Goal: Information Seeking & Learning: Learn about a topic

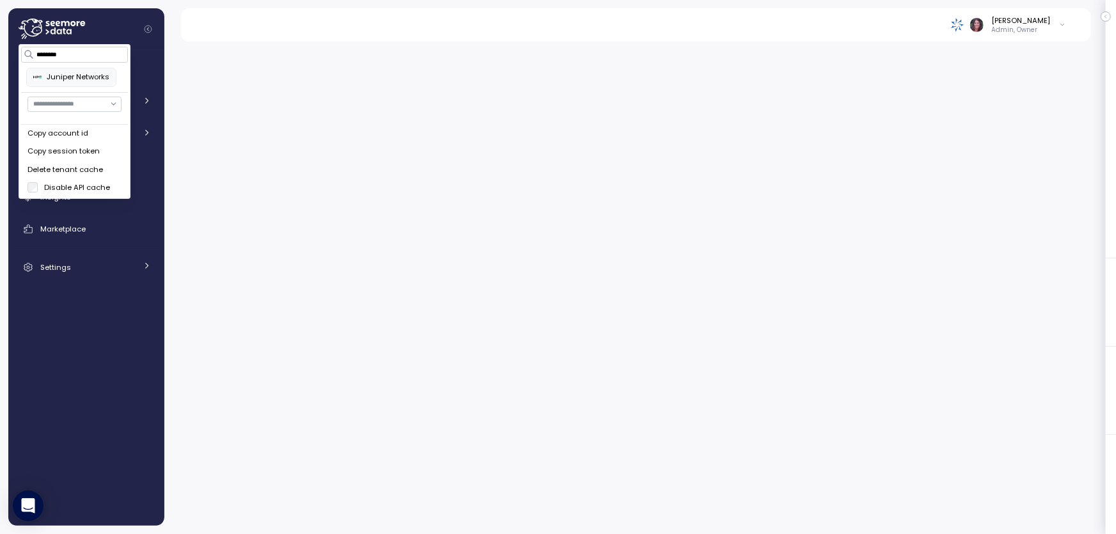
drag, startPoint x: 96, startPoint y: 54, endPoint x: 0, endPoint y: 47, distance: 96.2
click at [0, 47] on body "Action board Let's save 149.55k $ Annually $ 0 Saved We have 5 low effort insig…" at bounding box center [558, 267] width 1116 height 534
click at [58, 77] on div "Paychex" at bounding box center [66, 78] width 66 height 12
type input "******"
click at [277, 55] on div at bounding box center [640, 283] width 952 height 501
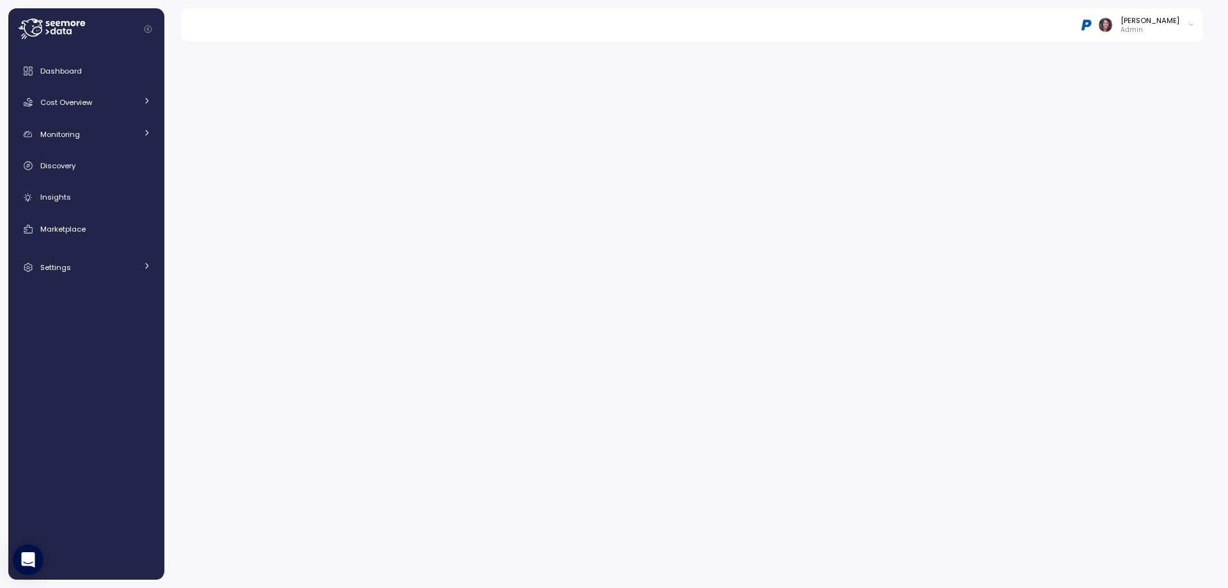
click at [511, 47] on div at bounding box center [696, 310] width 1064 height 555
click at [61, 65] on div "Dashboard" at bounding box center [95, 71] width 111 height 13
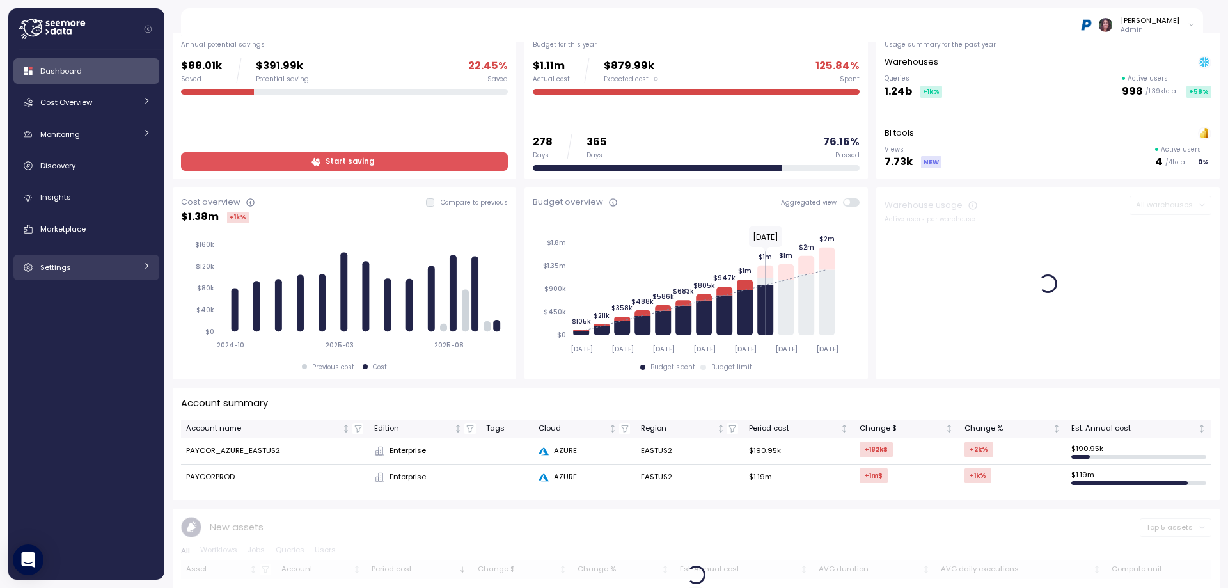
scroll to position [85, 0]
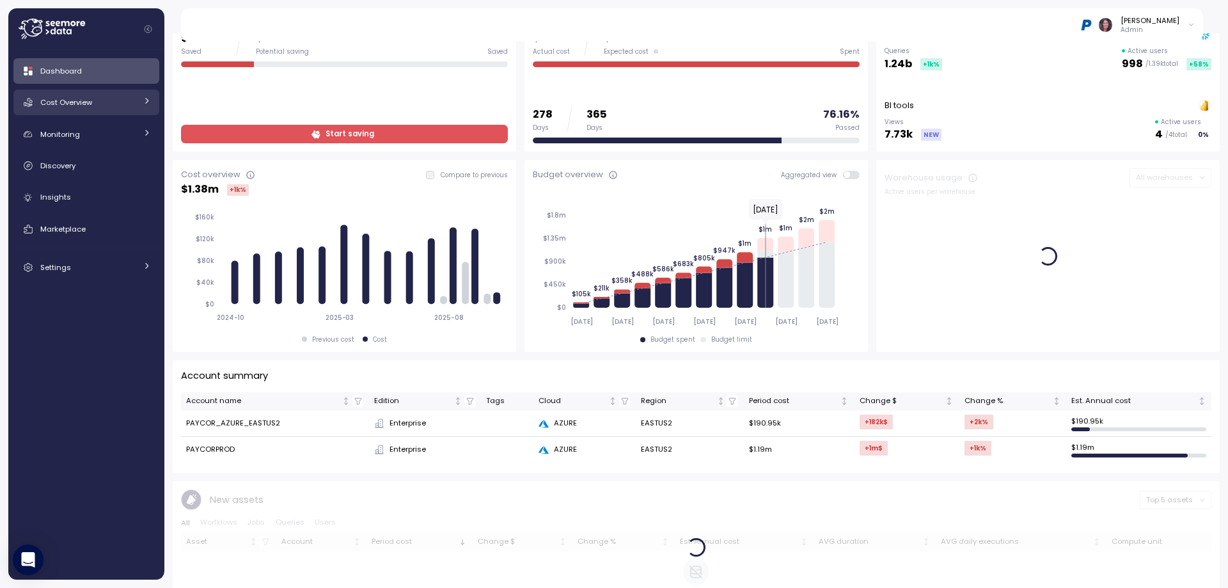
click at [93, 105] on div "Cost Overview" at bounding box center [88, 102] width 96 height 13
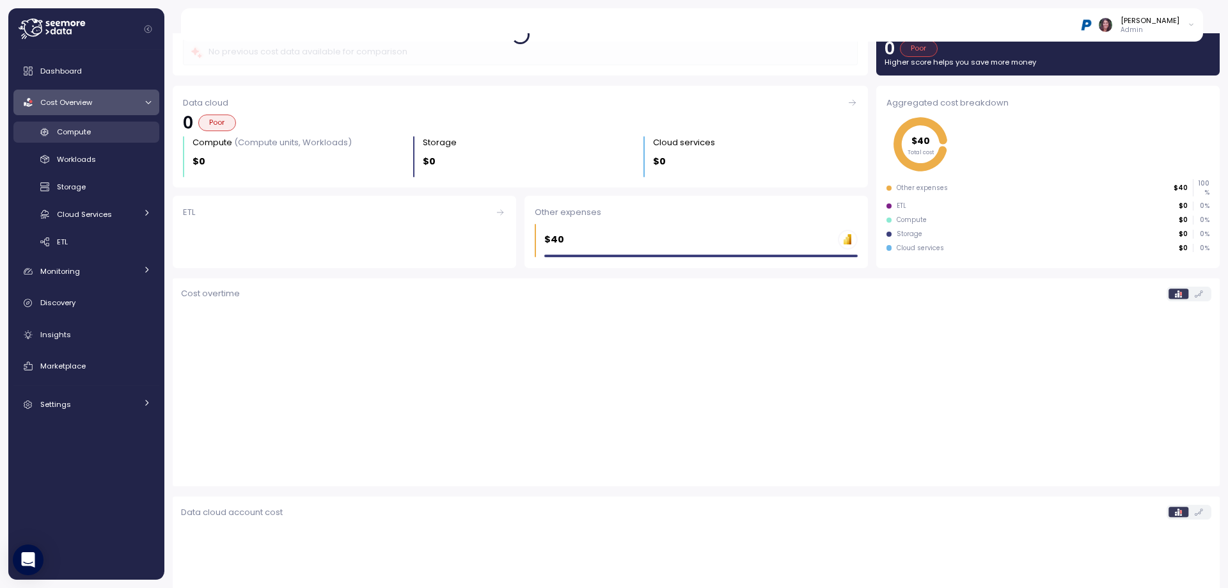
click at [93, 141] on link "Compute" at bounding box center [86, 132] width 146 height 21
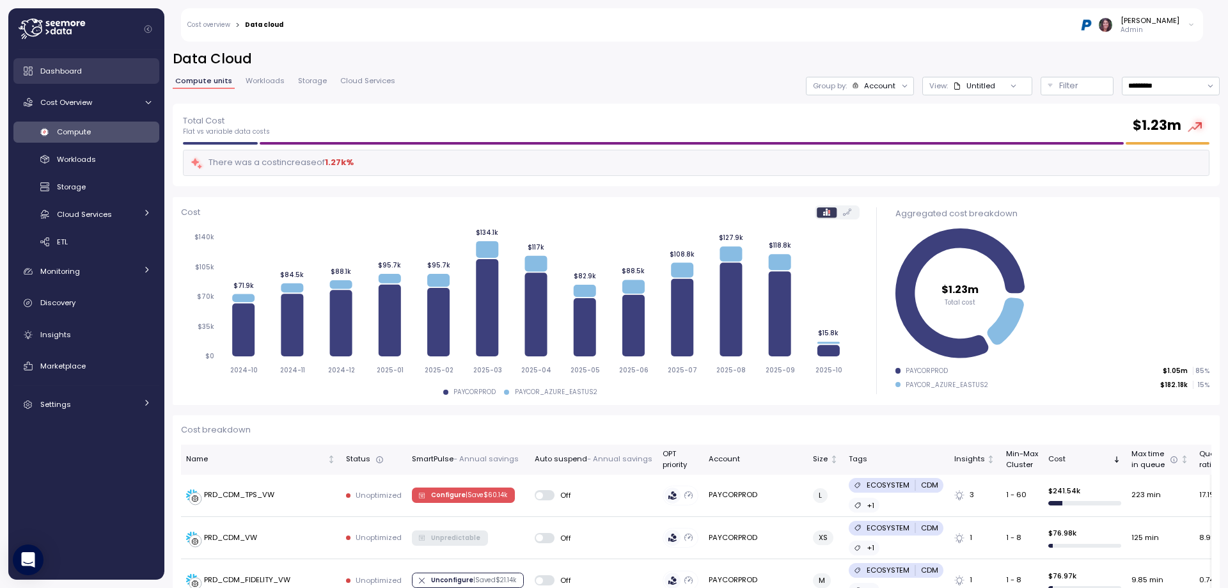
click at [58, 68] on span "Dashboard" at bounding box center [61, 71] width 42 height 10
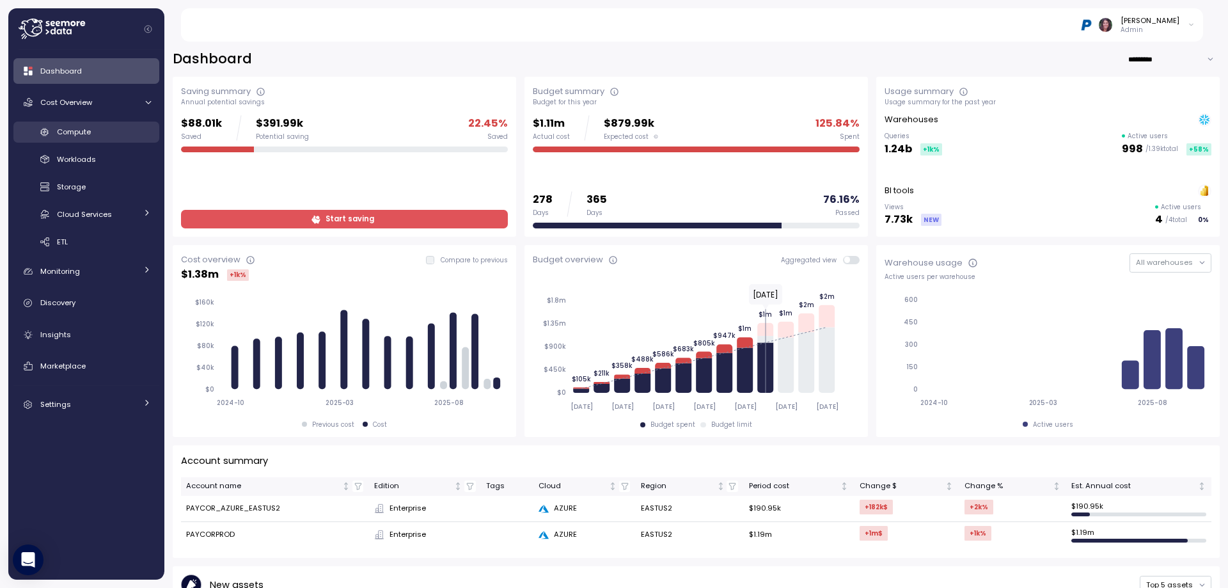
click at [113, 142] on link "Compute" at bounding box center [86, 132] width 146 height 21
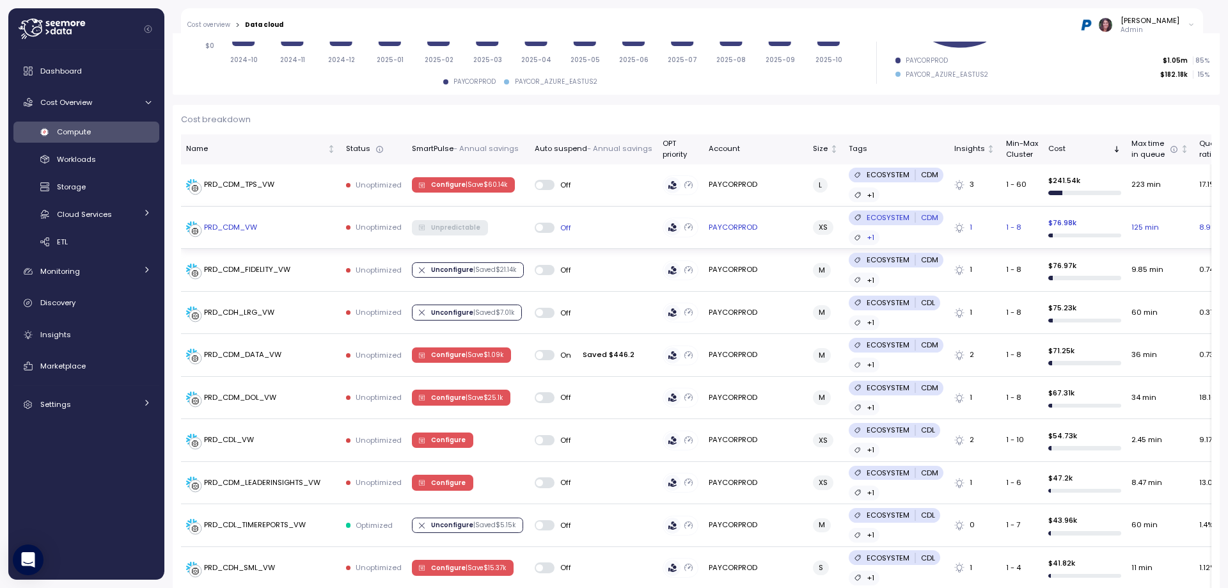
scroll to position [341, 0]
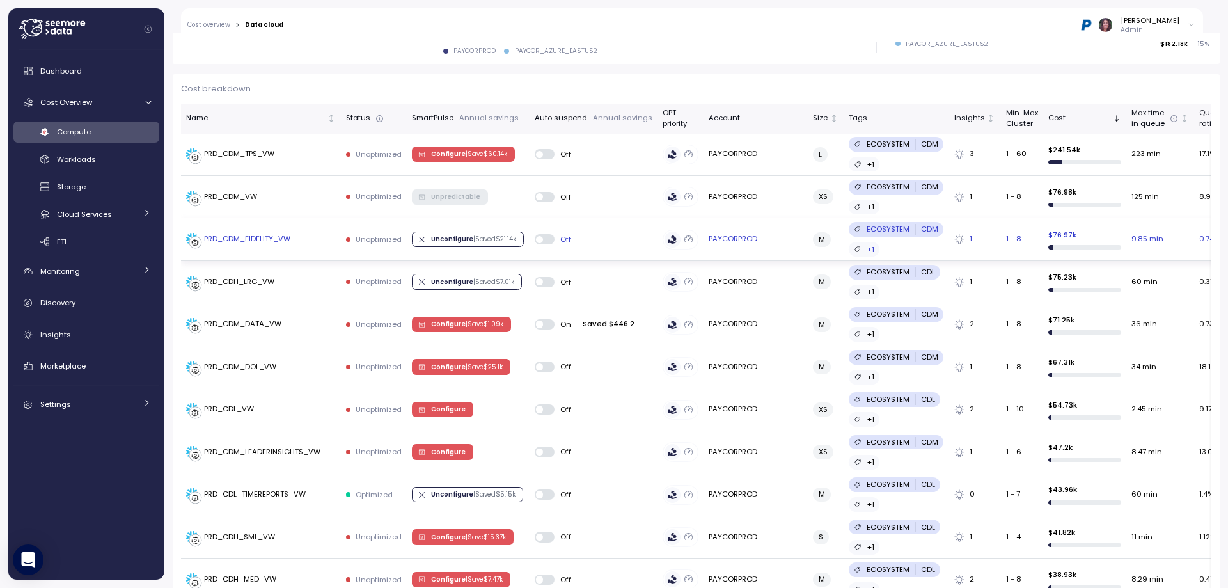
click at [243, 232] on td "PRD_CDM_FIDELITY_VW" at bounding box center [261, 239] width 160 height 42
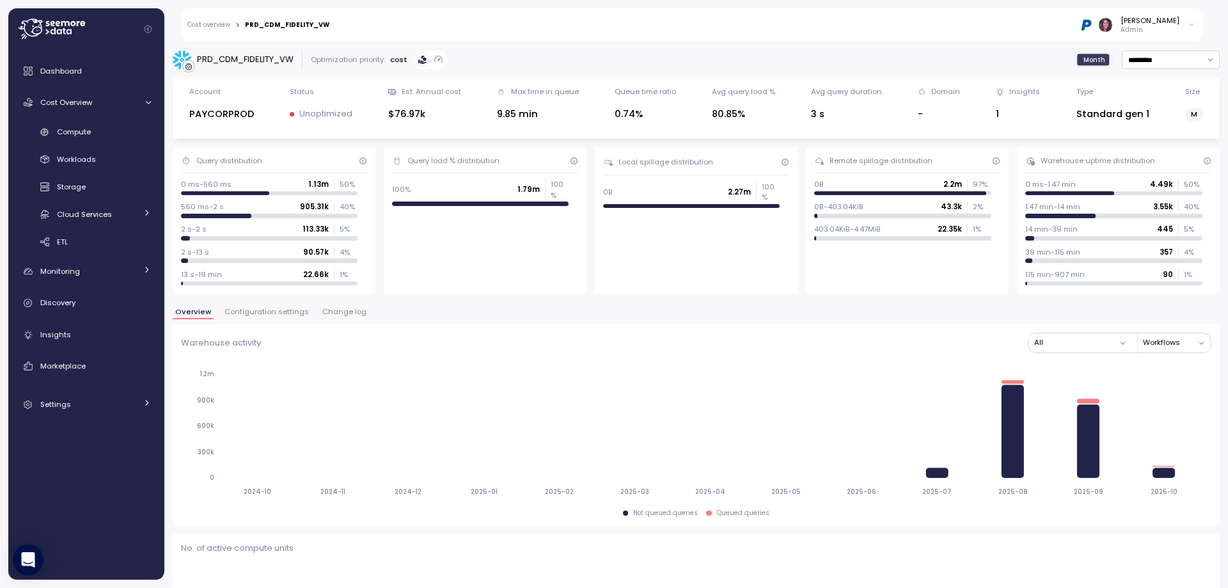
click at [331, 308] on span "Change log" at bounding box center [344, 311] width 44 height 7
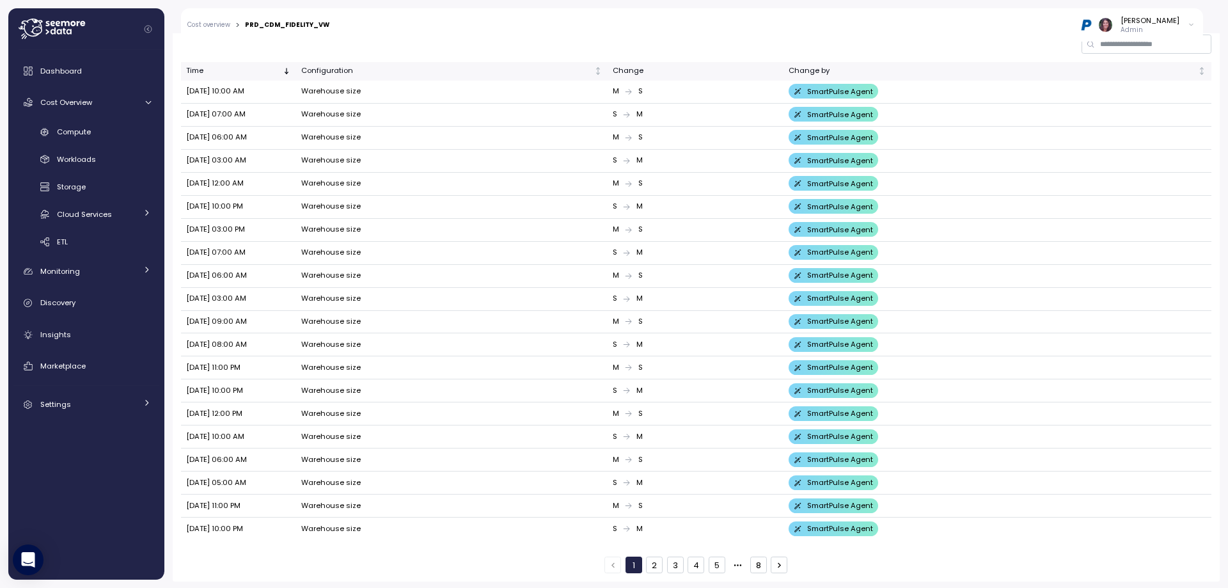
scroll to position [300, 0]
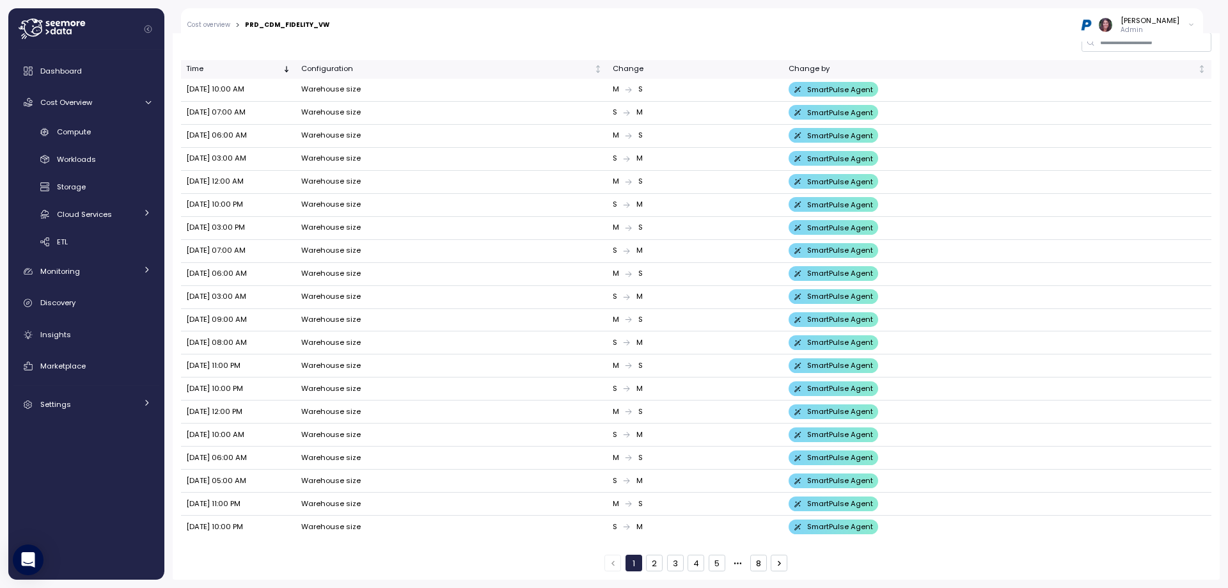
click at [751, 560] on button "8" at bounding box center [758, 563] width 17 height 17
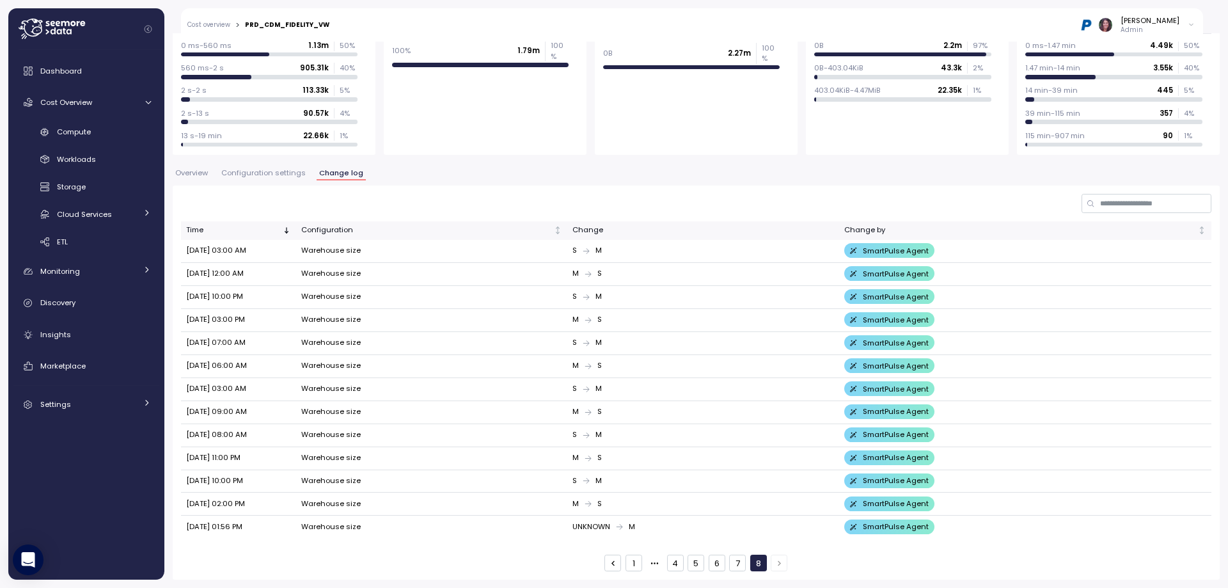
scroll to position [139, 0]
click at [612, 575] on div "Time Configuration Change Change by Sep 13, 2025 03:00 AM Warehouse size S M Sm…" at bounding box center [696, 383] width 1047 height 394
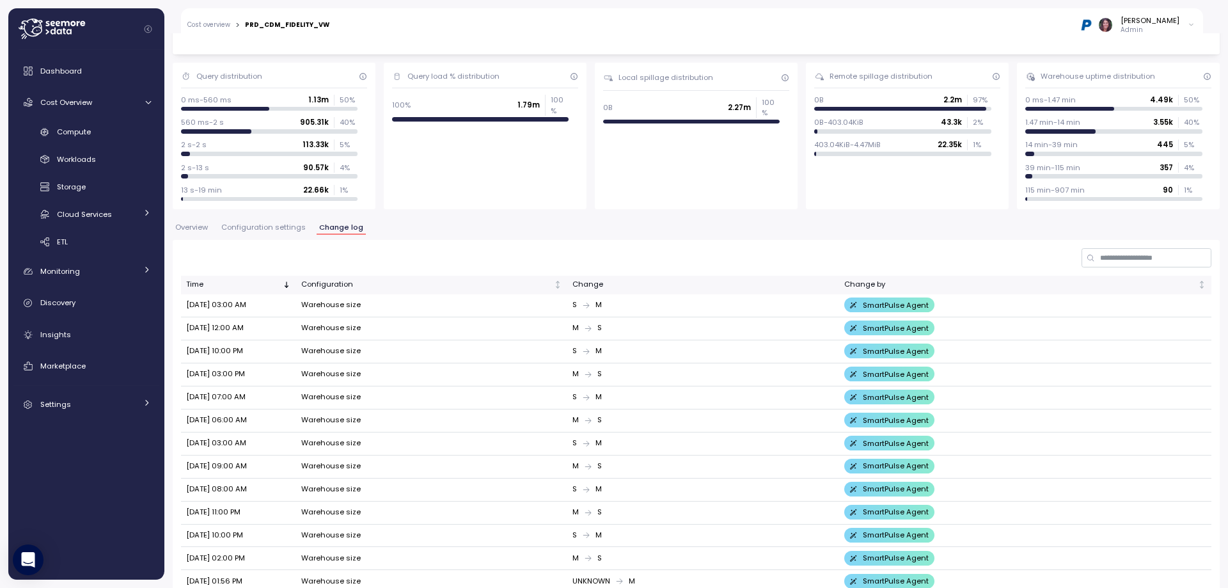
scroll to position [11, 0]
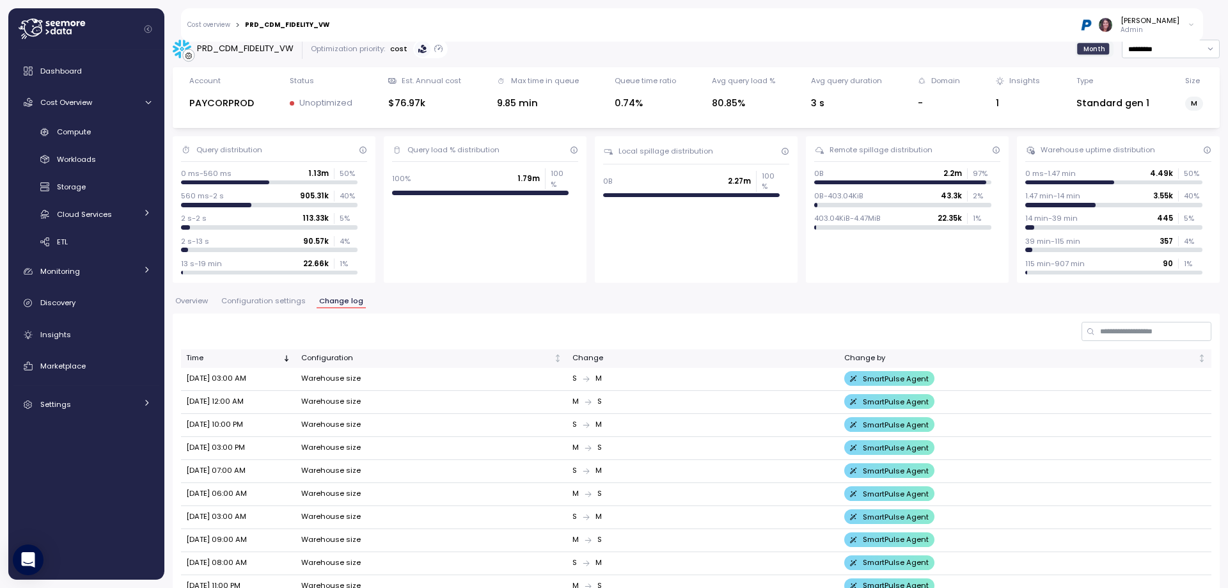
type input "**********"
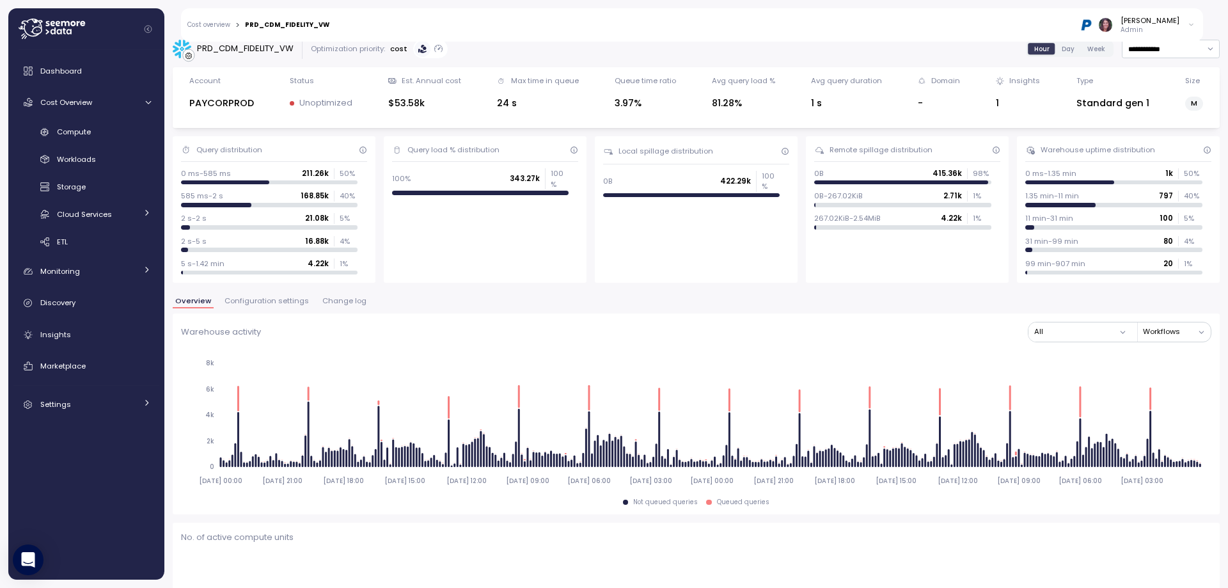
click at [88, 132] on span "Compute" at bounding box center [74, 132] width 34 height 10
click at [71, 131] on span "Compute" at bounding box center [74, 132] width 34 height 10
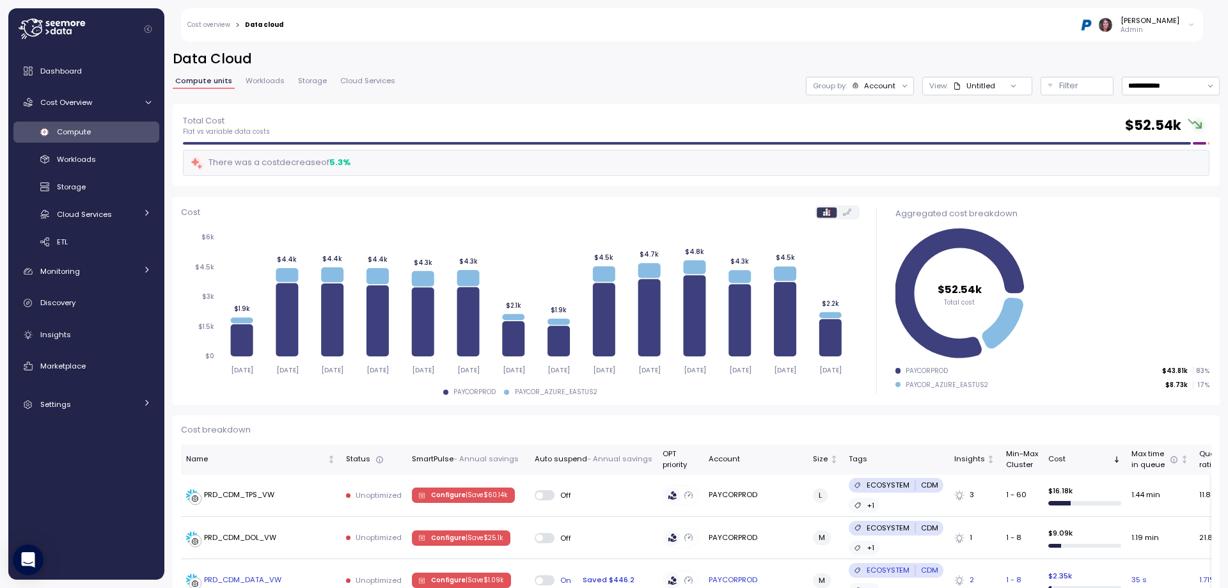
scroll to position [213, 0]
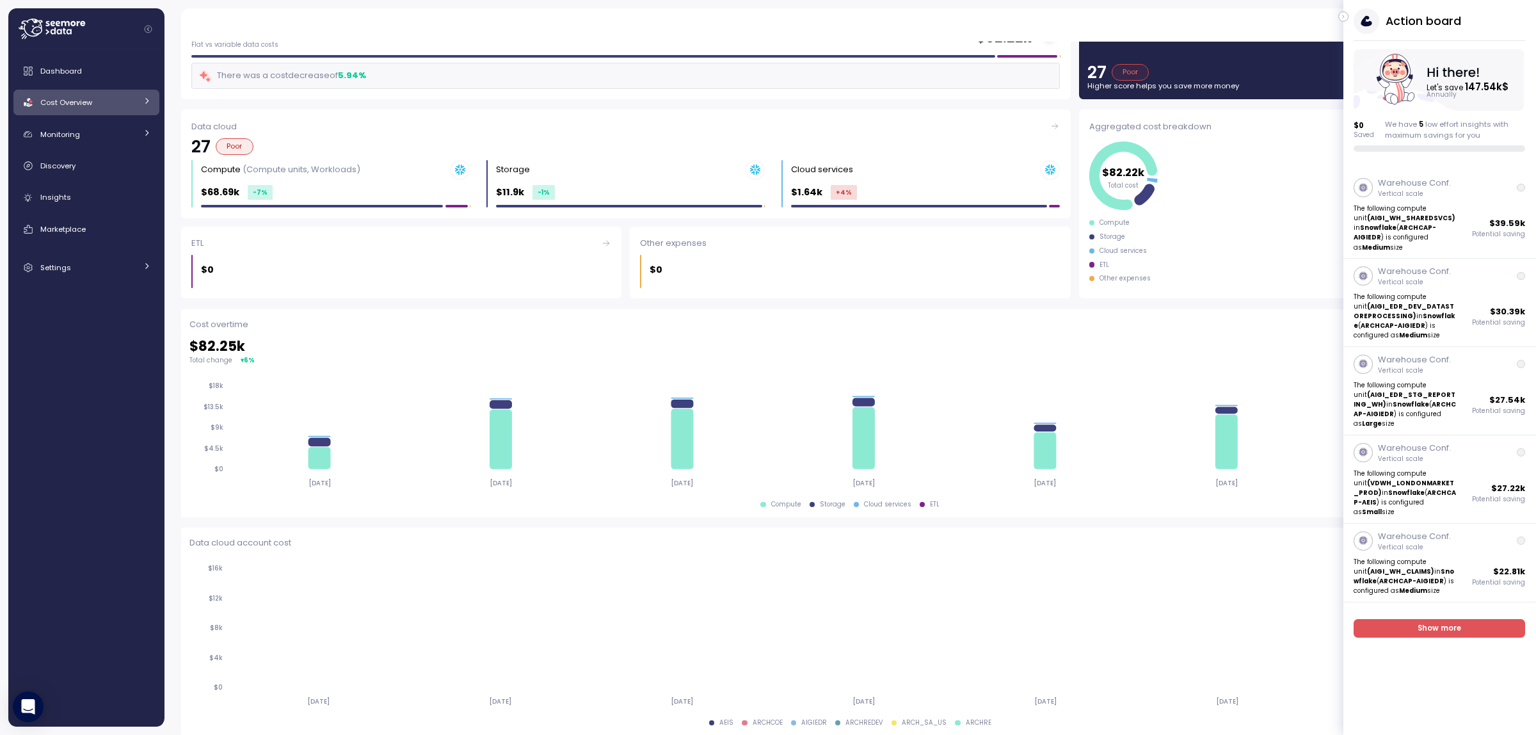
scroll to position [64, 0]
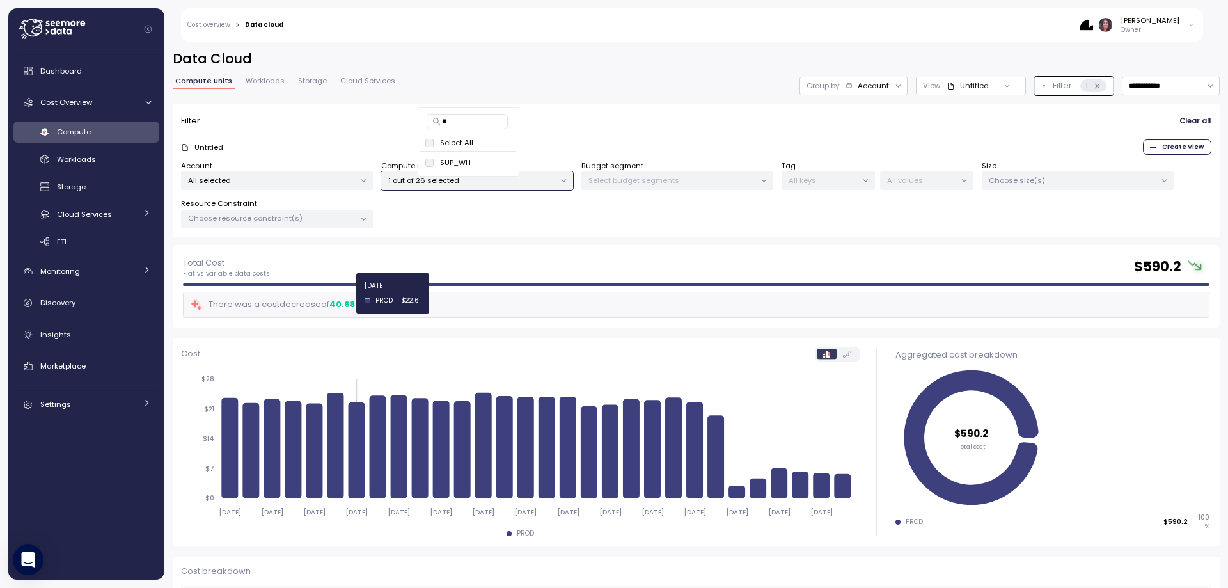
scroll to position [88, 0]
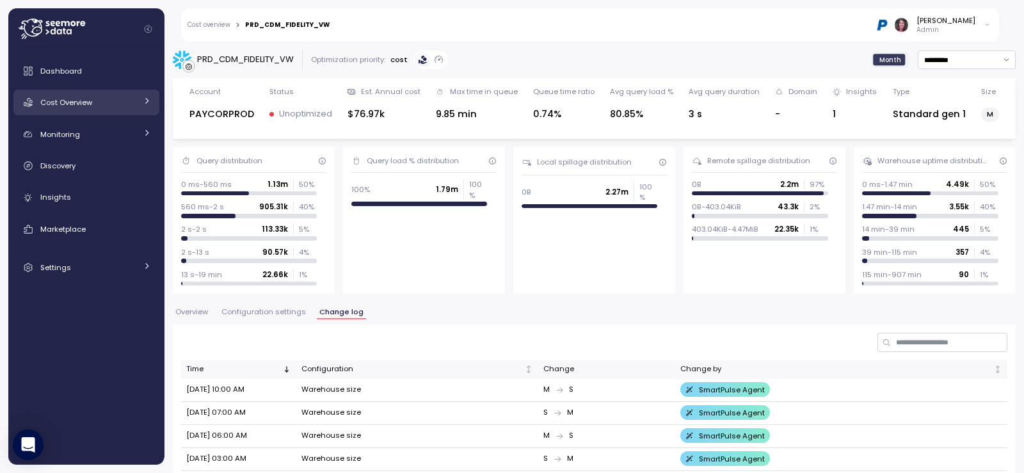
click at [80, 96] on div "Cost Overview" at bounding box center [88, 102] width 96 height 13
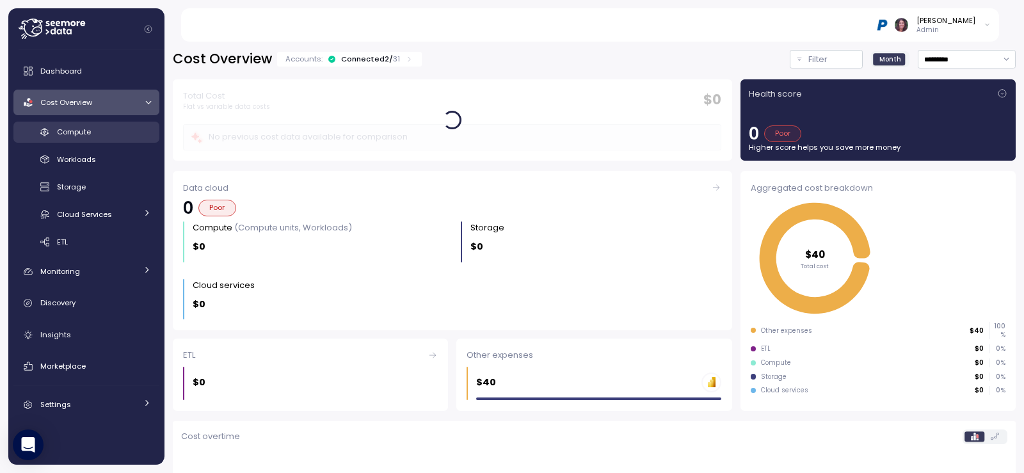
click at [87, 127] on span "Compute" at bounding box center [74, 132] width 34 height 10
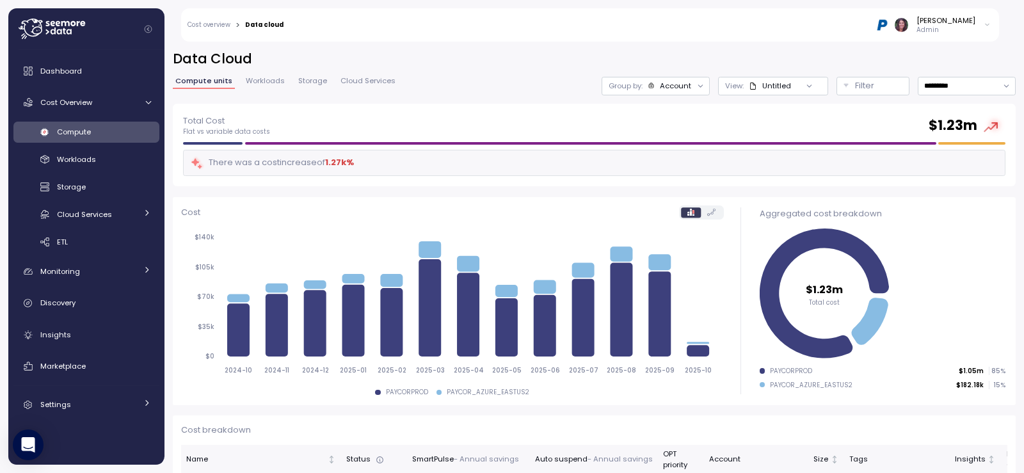
click at [663, 86] on div "Account" at bounding box center [675, 86] width 31 height 10
click at [749, 85] on icon at bounding box center [753, 86] width 8 height 8
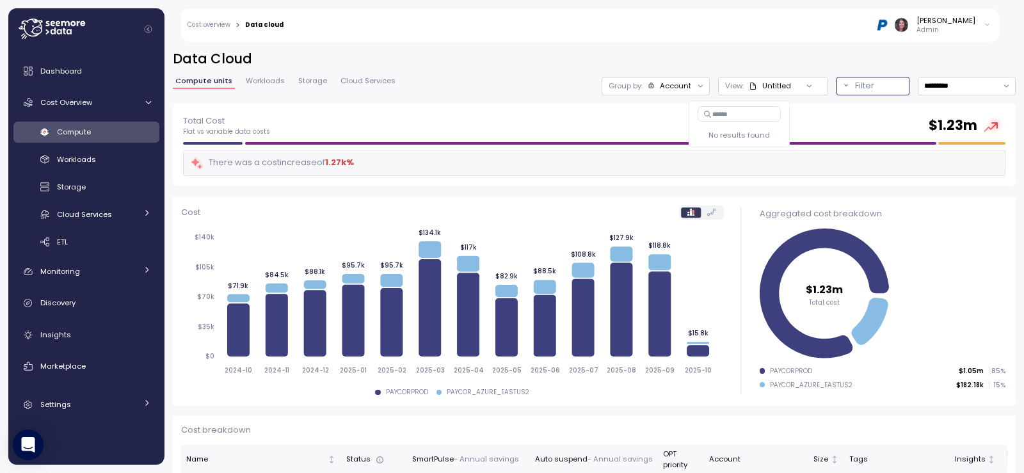
click at [855, 83] on p "Filter" at bounding box center [864, 85] width 19 height 13
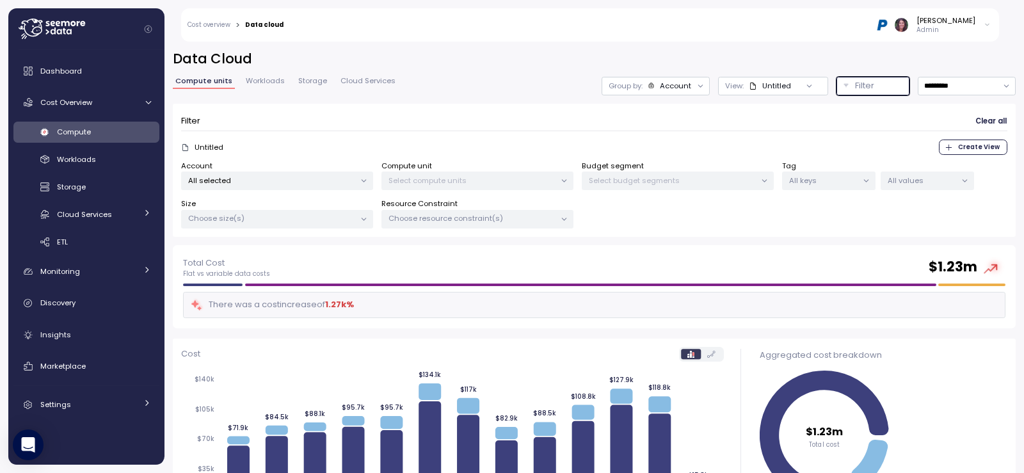
click at [293, 179] on p "All selected" at bounding box center [271, 180] width 167 height 10
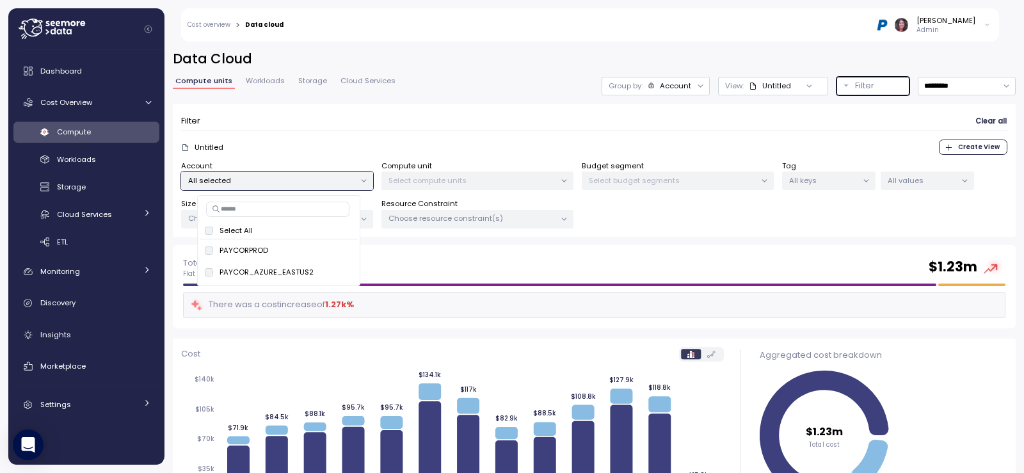
click at [422, 179] on p "Select compute units" at bounding box center [471, 180] width 167 height 10
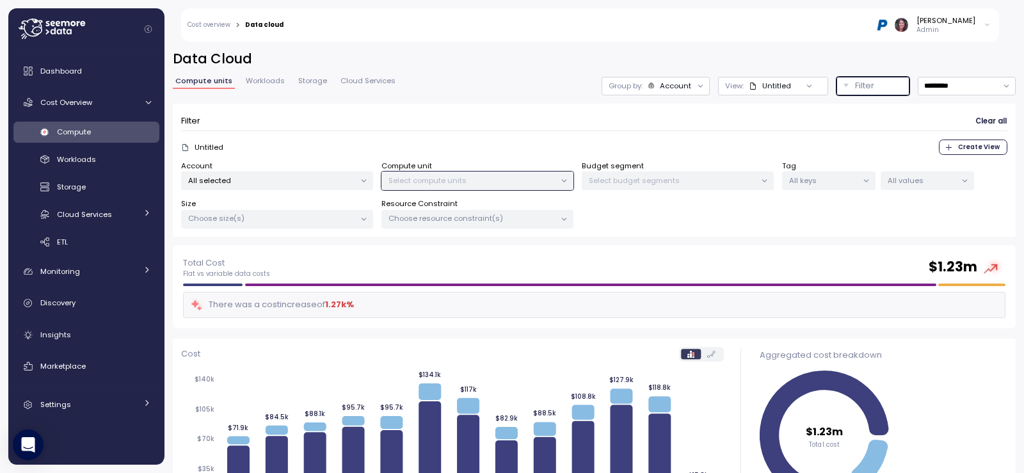
click at [450, 177] on p "Select compute units" at bounding box center [471, 180] width 167 height 10
click at [477, 185] on p "Select compute units" at bounding box center [471, 180] width 167 height 10
click at [614, 86] on p "Group by:" at bounding box center [625, 86] width 34 height 10
click at [548, 177] on p "Select compute units" at bounding box center [471, 180] width 167 height 10
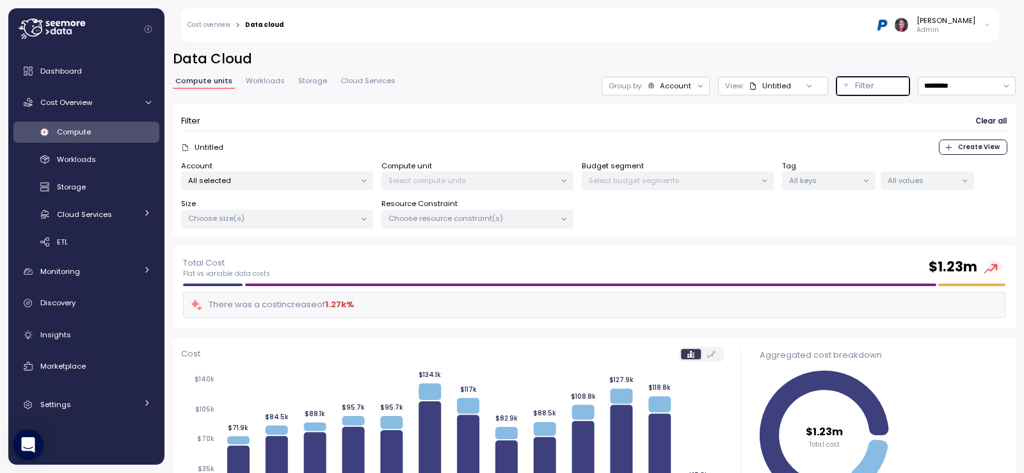
click at [328, 173] on div "All selected" at bounding box center [277, 180] width 192 height 19
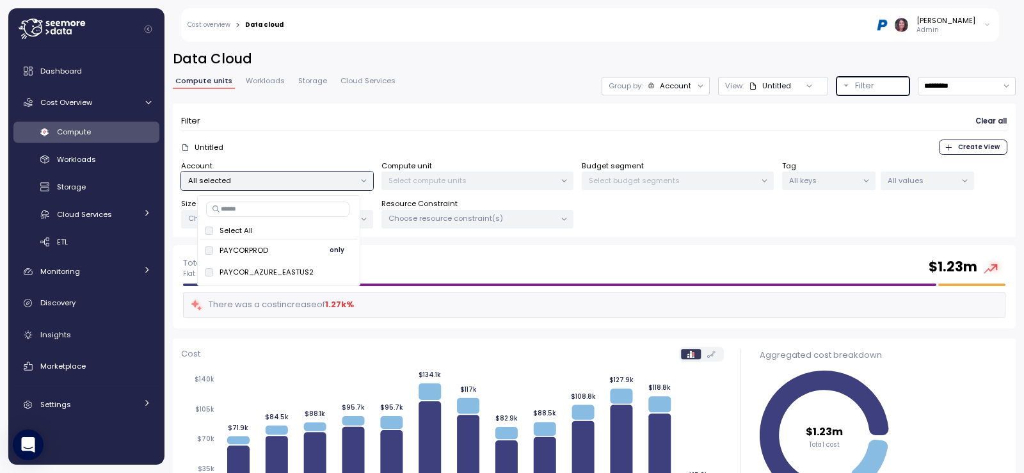
click at [334, 254] on span "only" at bounding box center [337, 250] width 15 height 14
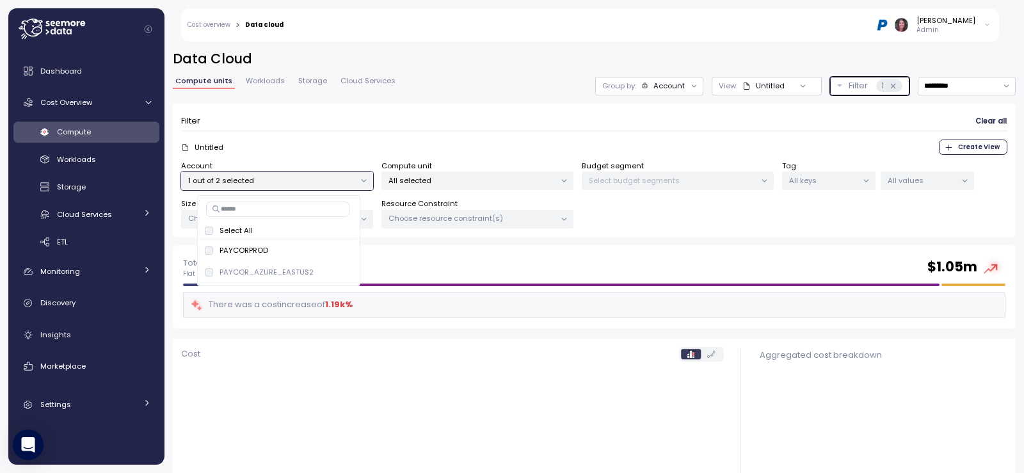
click at [446, 179] on p "All selected" at bounding box center [471, 180] width 167 height 10
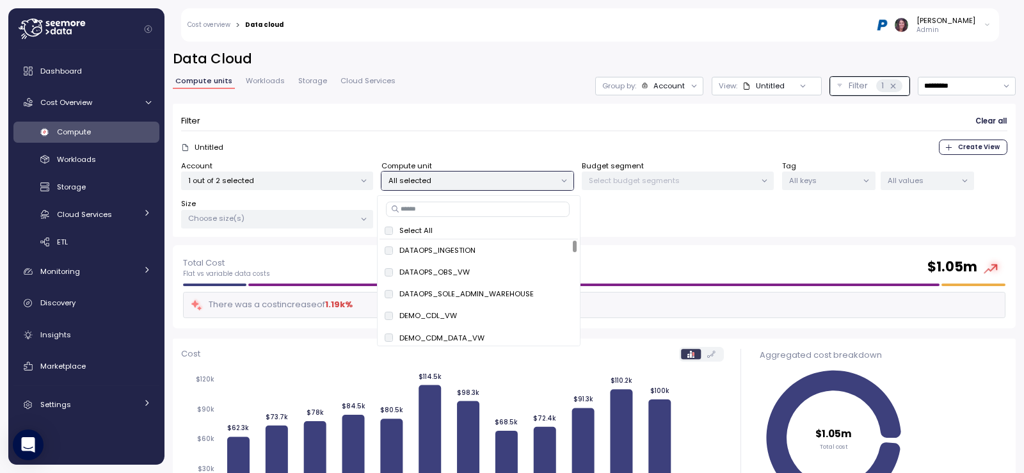
click at [433, 209] on input at bounding box center [478, 209] width 184 height 15
type input "**********"
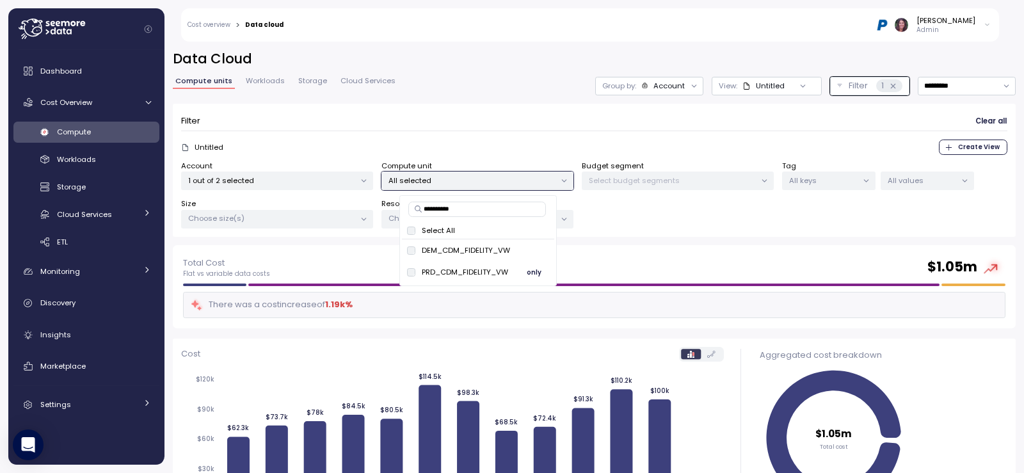
click at [532, 271] on span "only" at bounding box center [534, 272] width 15 height 14
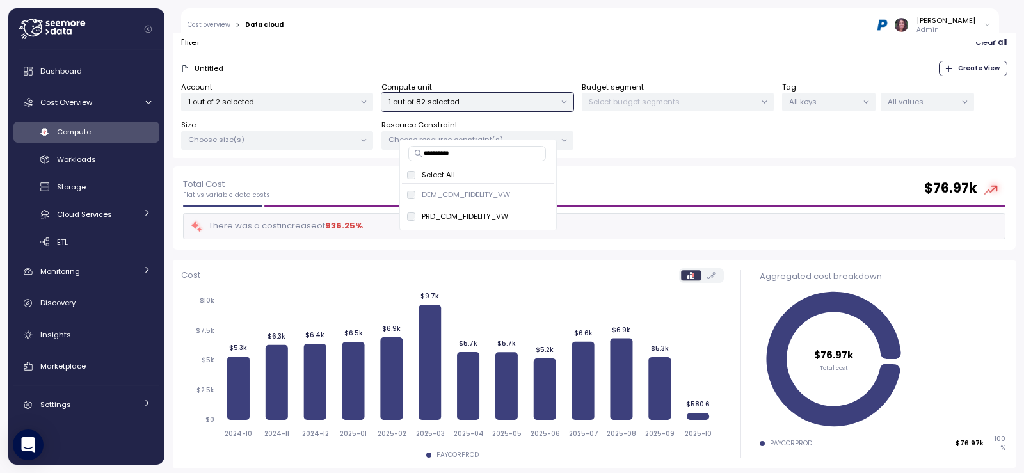
scroll to position [85, 0]
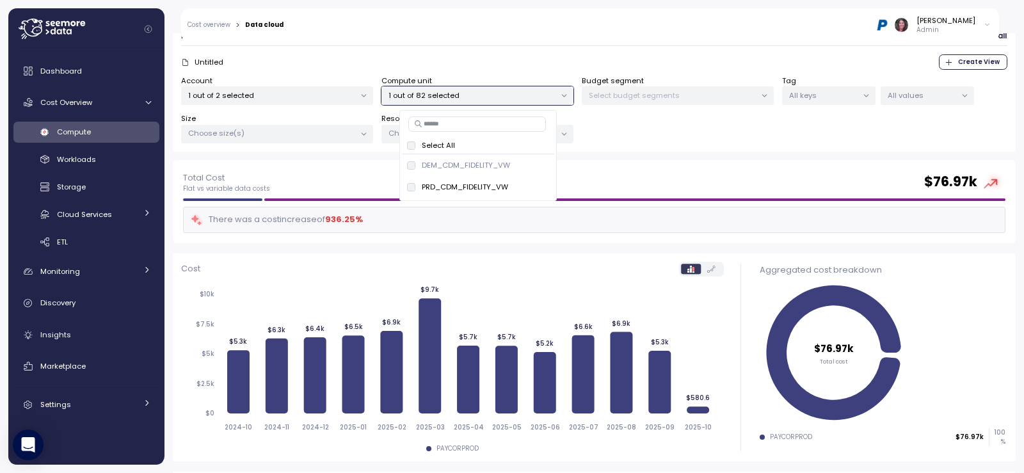
click at [864, 168] on div "Total Cost Flat vs variable data costs $ 76.97k There was a cost increase of 93…" at bounding box center [594, 201] width 843 height 83
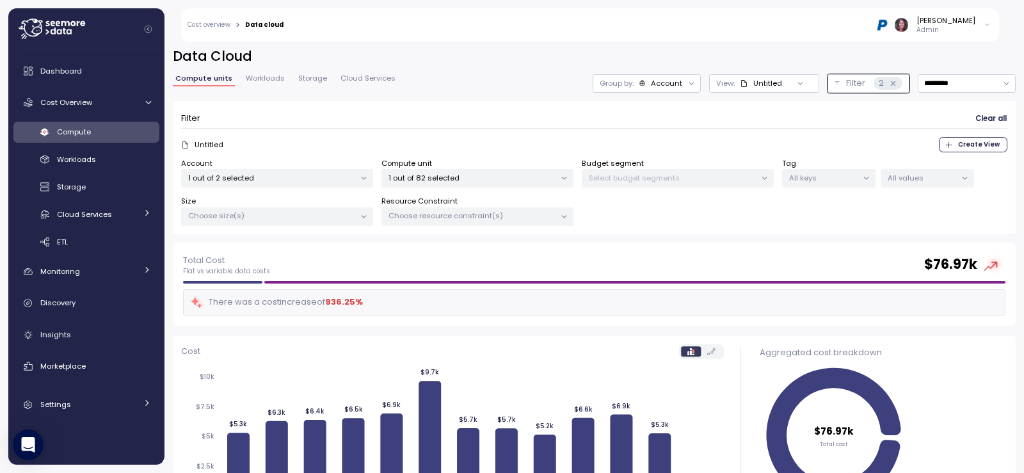
scroll to position [0, 0]
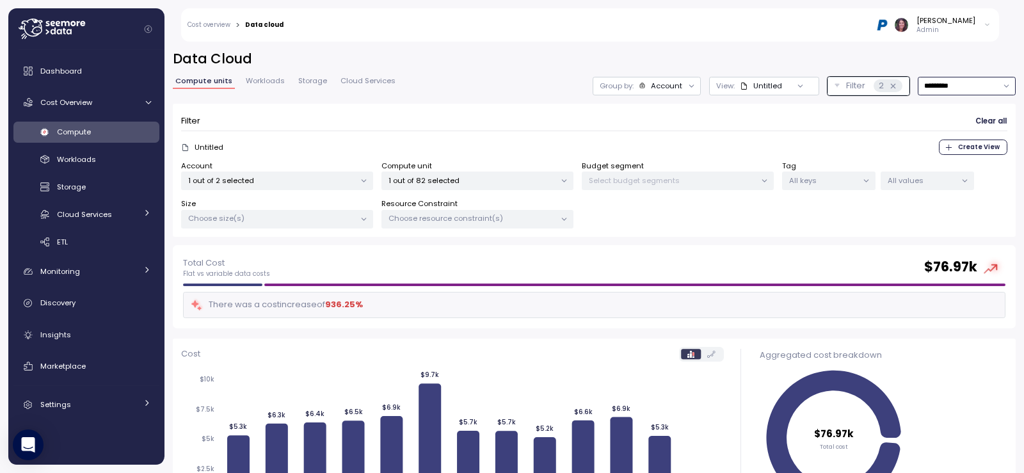
click at [932, 90] on input "*********" at bounding box center [966, 86] width 98 height 19
drag, startPoint x: 943, startPoint y: 191, endPoint x: 944, endPoint y: 177, distance: 14.7
click at [944, 177] on div "Yesterday Last 3 days Last 7 days Last 14 days Last 30 days Last 6 months Last …" at bounding box center [948, 159] width 109 height 118
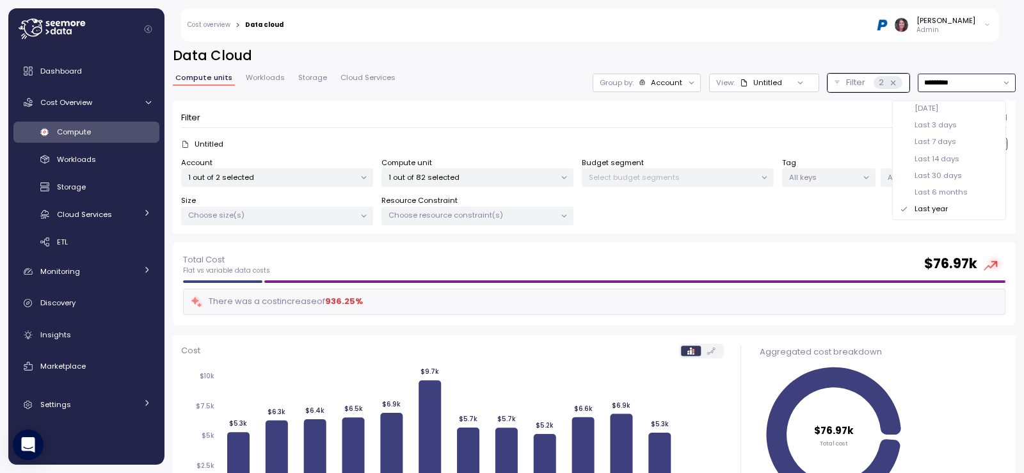
scroll to position [0, 0]
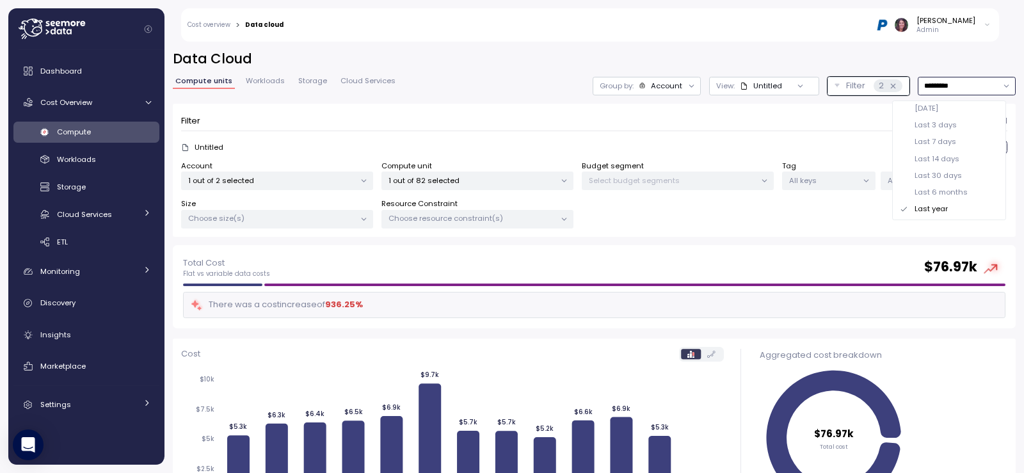
click at [942, 173] on div "Last 30 days" at bounding box center [937, 175] width 47 height 10
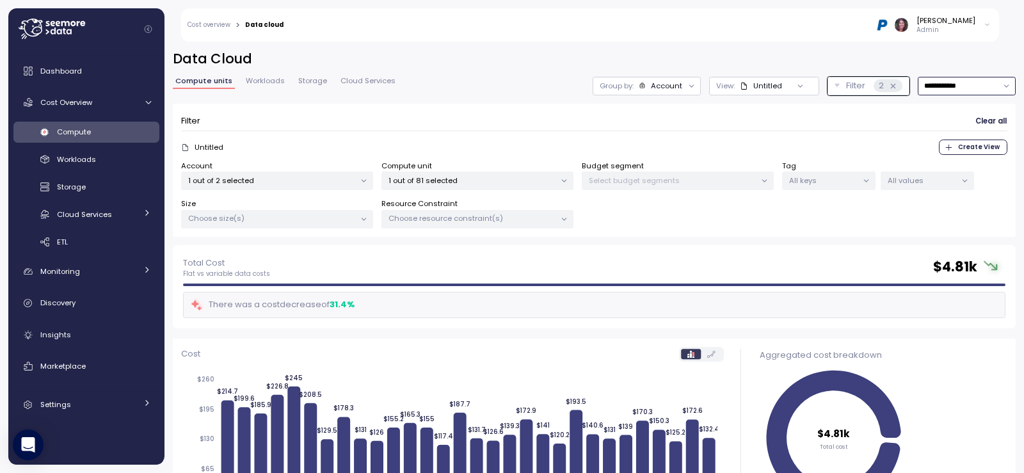
click at [917, 93] on input "**********" at bounding box center [966, 86] width 98 height 19
click at [932, 163] on div "Last 14 days" at bounding box center [936, 159] width 45 height 10
type input "**********"
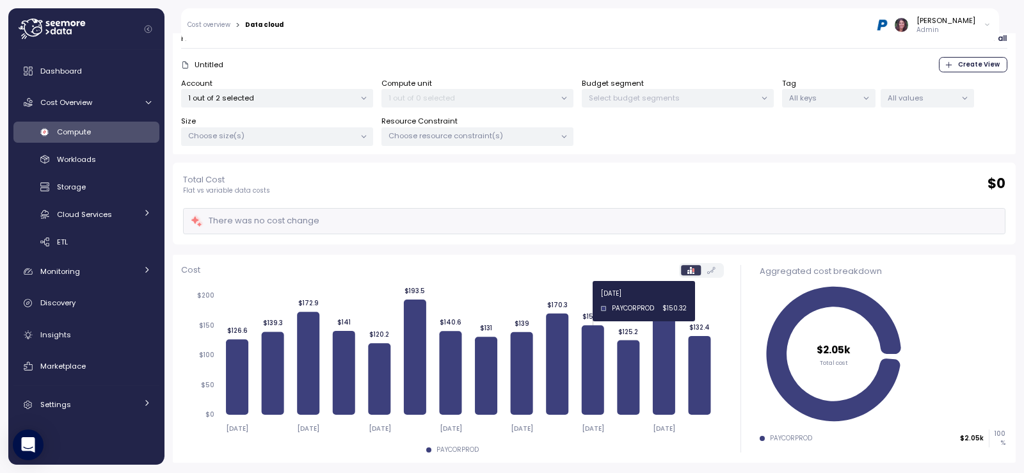
scroll to position [85, 0]
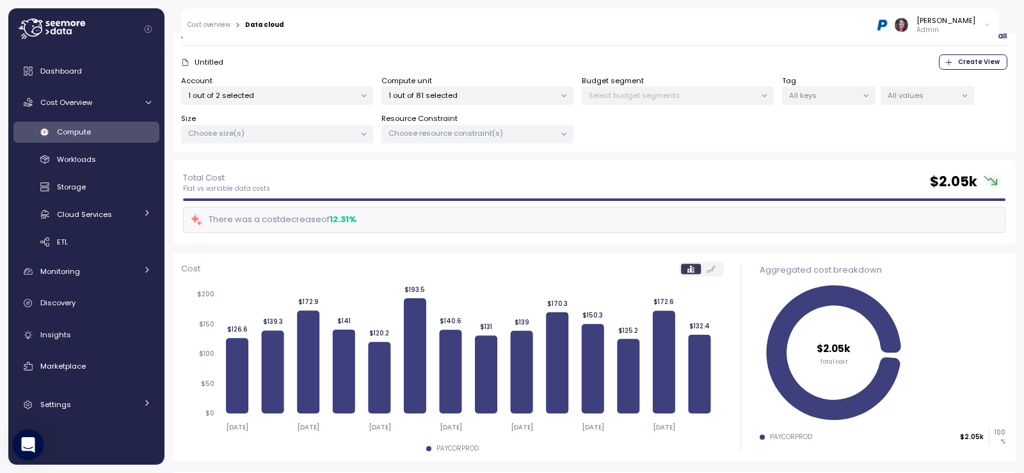
click at [290, 84] on div "Account 1 out of 2 selected" at bounding box center [277, 90] width 192 height 30
click at [504, 95] on p "1 out of 81 selected" at bounding box center [471, 95] width 167 height 10
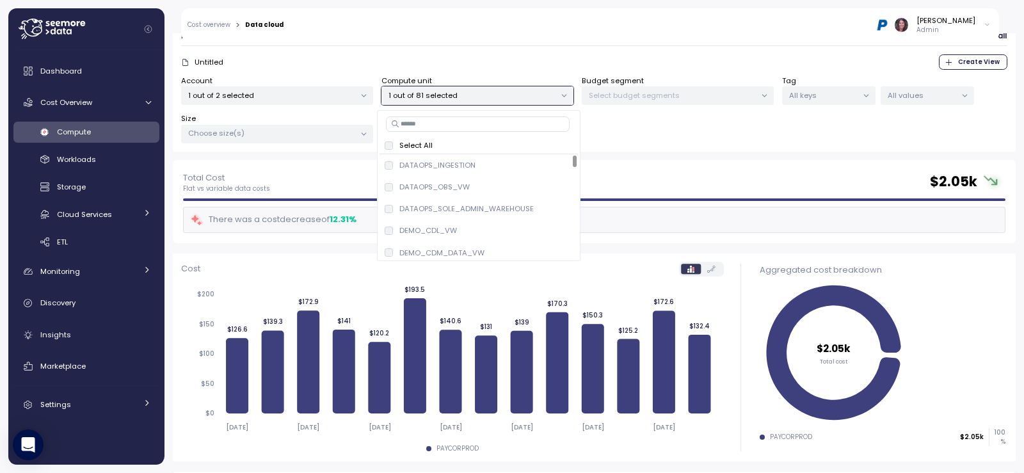
click at [442, 129] on input at bounding box center [478, 123] width 184 height 15
click at [533, 166] on span "only" at bounding box center [533, 165] width 15 height 14
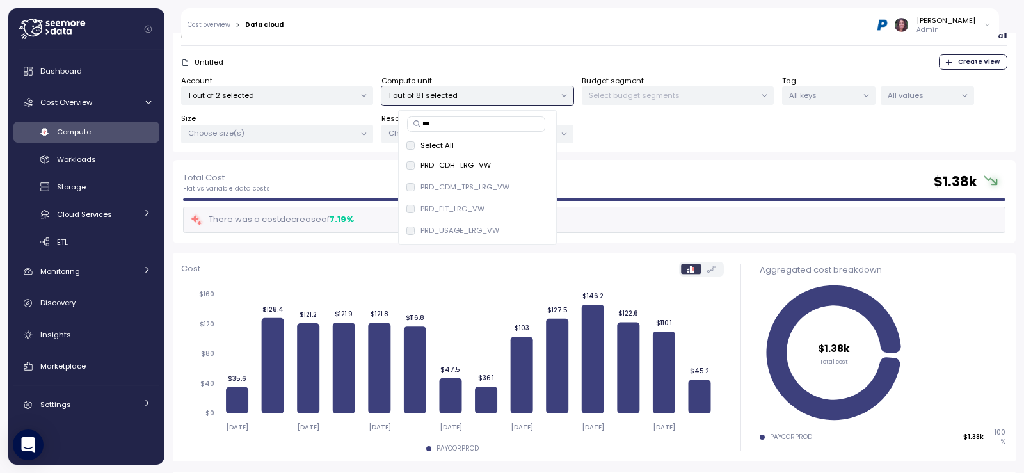
type input "***"
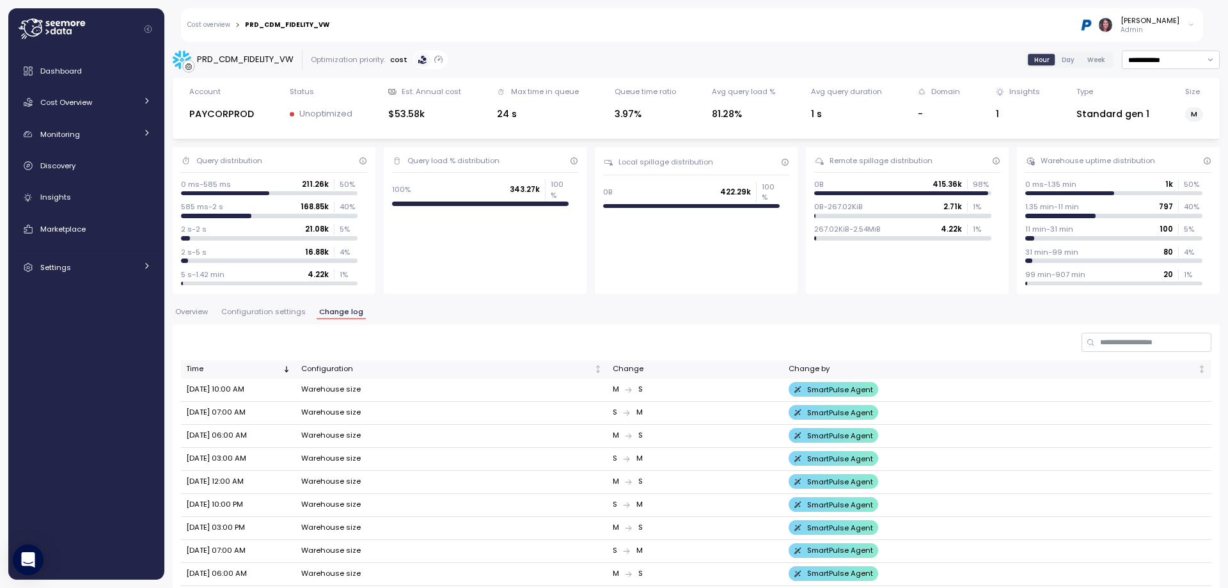
click at [207, 29] on div "Cost overview > PRD_CDM_FIDELITY_VW [PERSON_NAME] Admin" at bounding box center [692, 24] width 1022 height 33
click at [90, 107] on span "Cost Overview" at bounding box center [66, 102] width 52 height 10
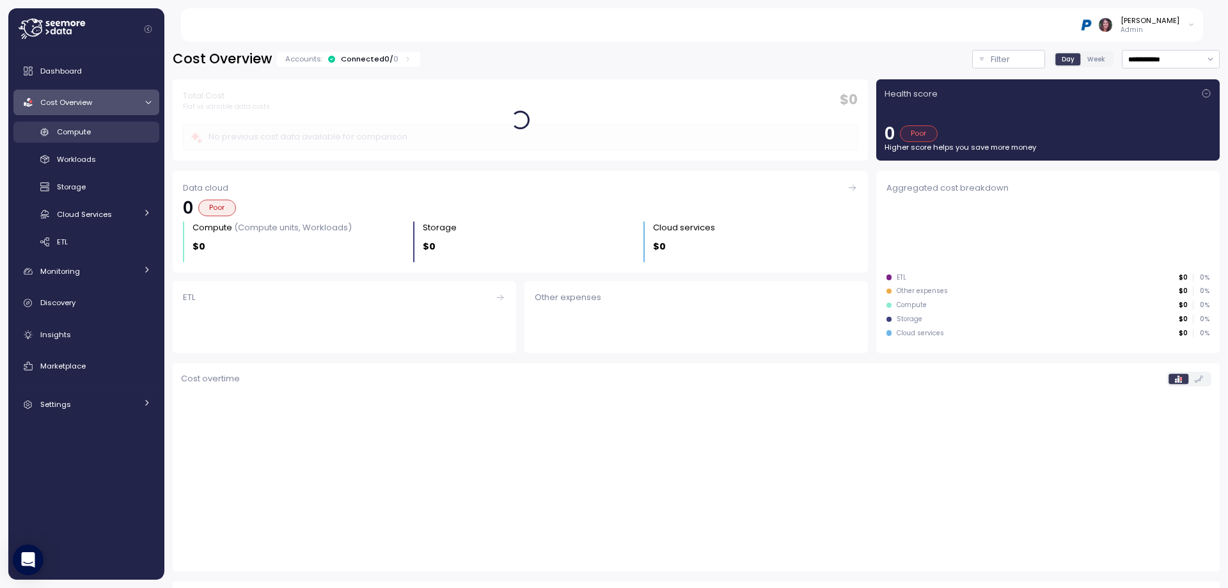
click at [95, 134] on div "Compute" at bounding box center [104, 131] width 94 height 13
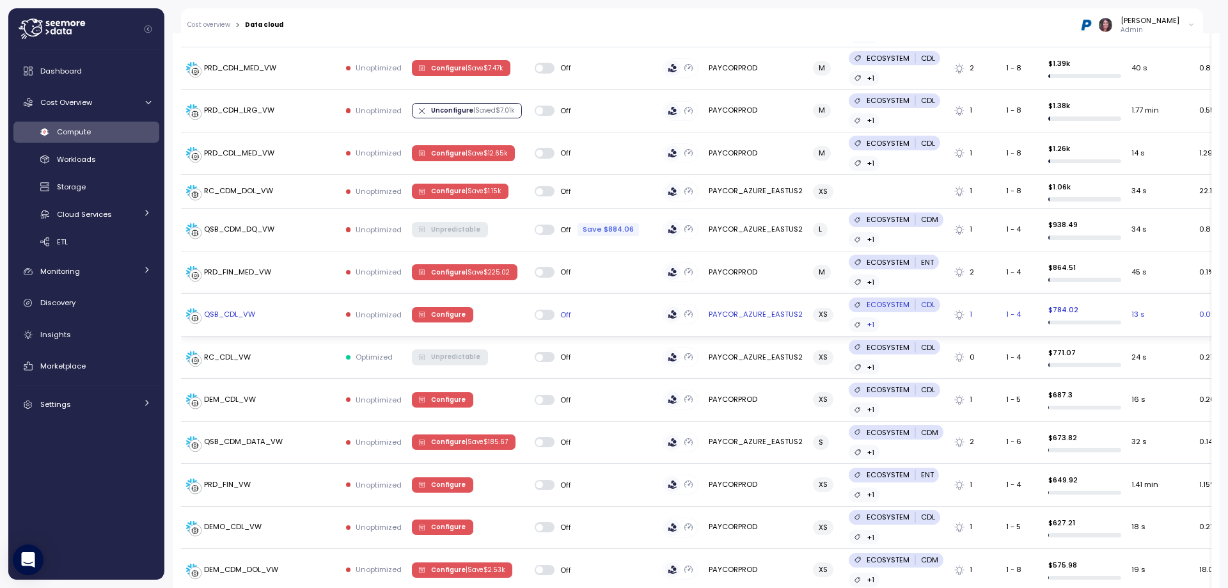
scroll to position [683, 0]
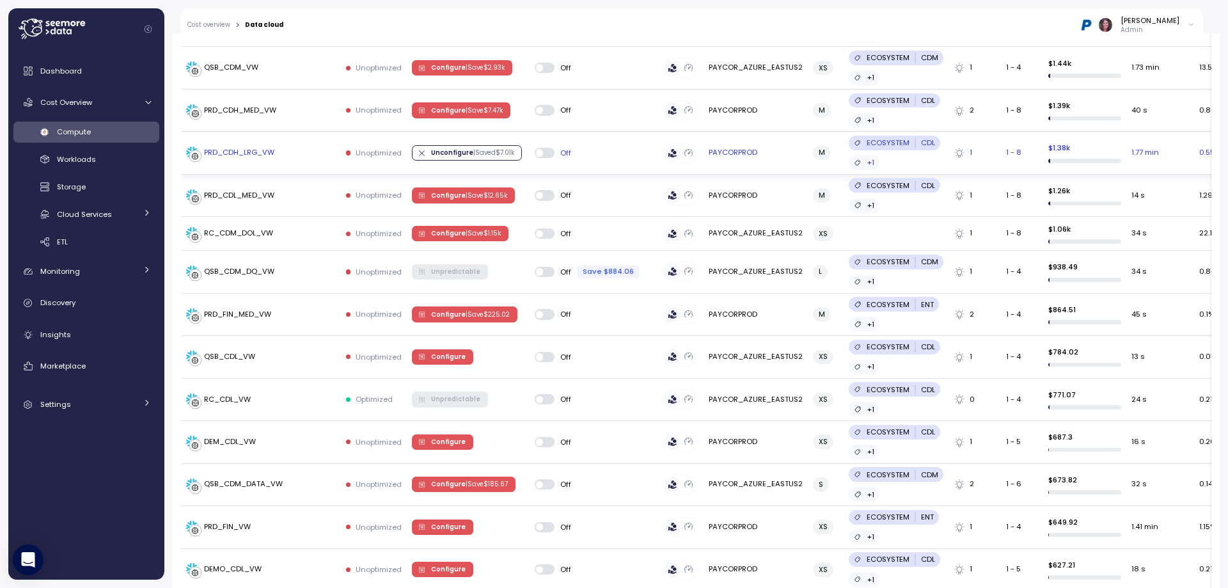
click at [249, 147] on div "PRD_CDH_LRG_VW" at bounding box center [230, 153] width 88 height 13
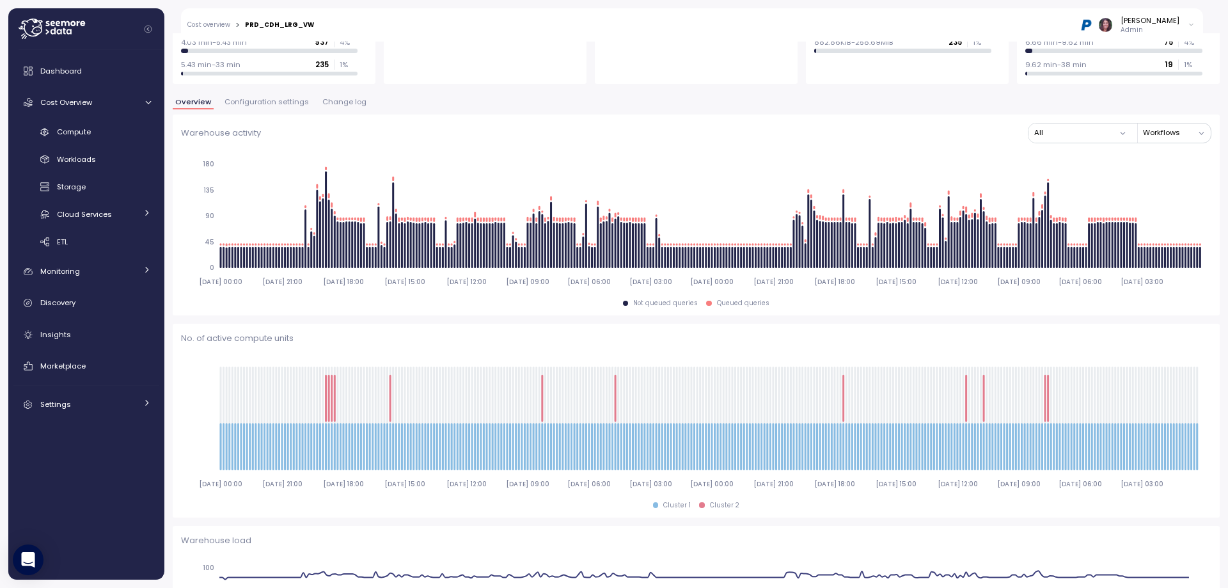
scroll to position [44, 0]
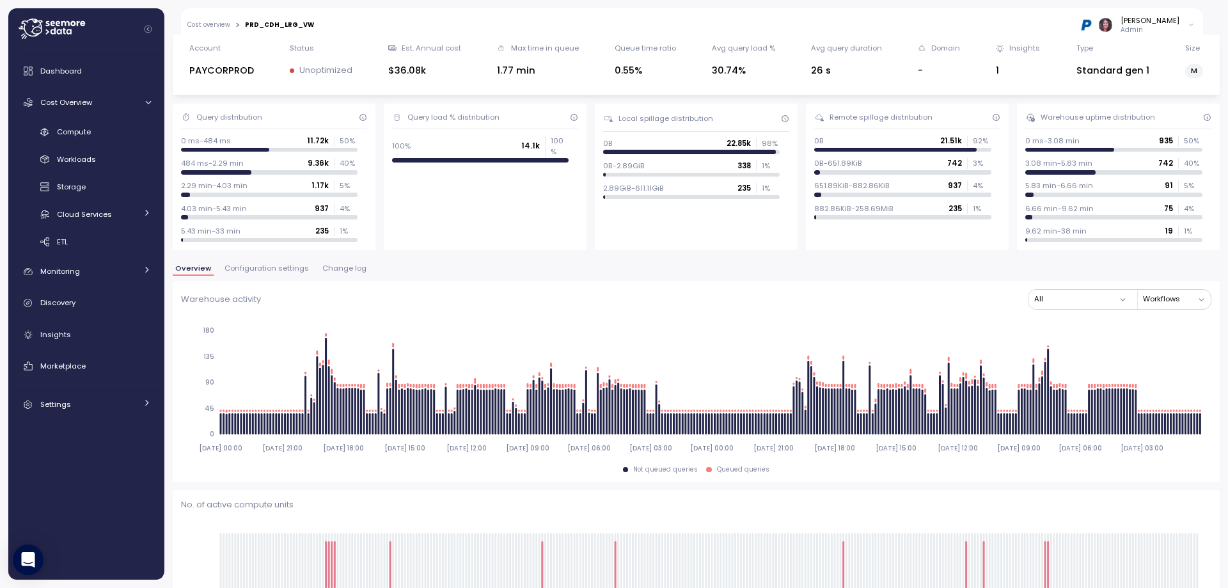
click at [334, 271] on span "Change log" at bounding box center [344, 268] width 44 height 7
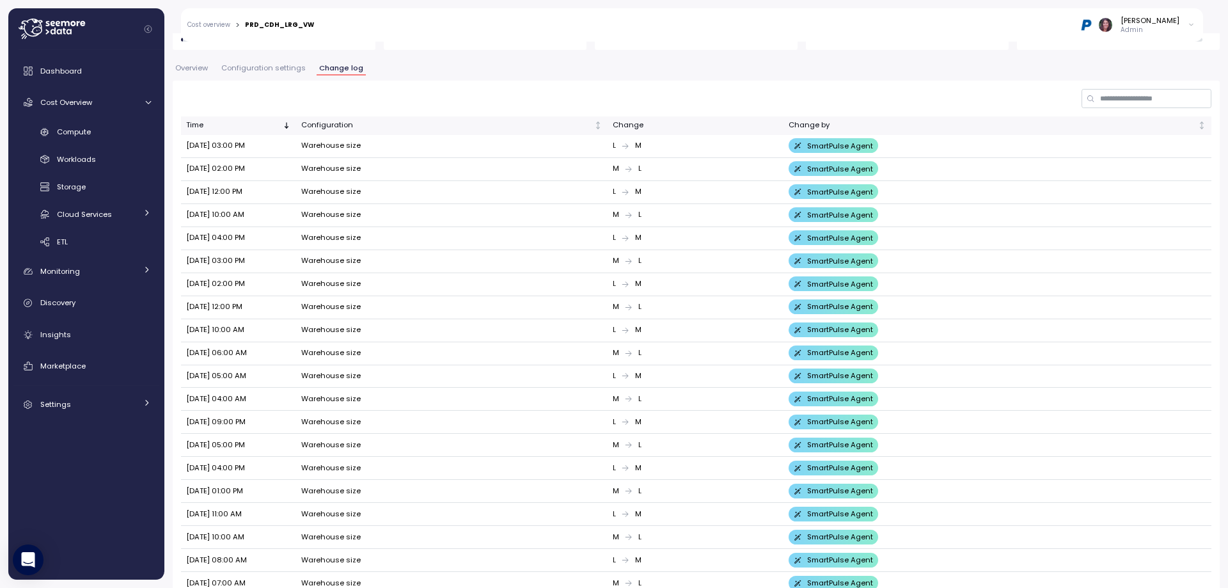
scroll to position [300, 0]
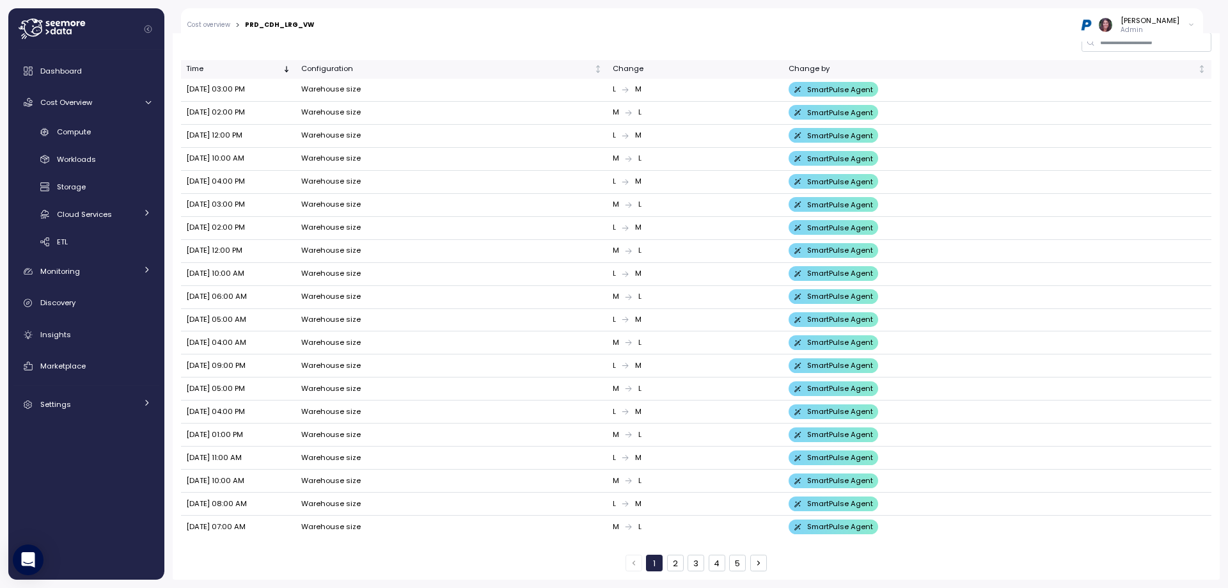
click at [676, 557] on button "2" at bounding box center [675, 563] width 17 height 17
click at [692, 564] on button "3" at bounding box center [696, 563] width 17 height 17
click at [646, 566] on button "1" at bounding box center [654, 563] width 17 height 17
click at [731, 564] on button "5" at bounding box center [737, 563] width 17 height 17
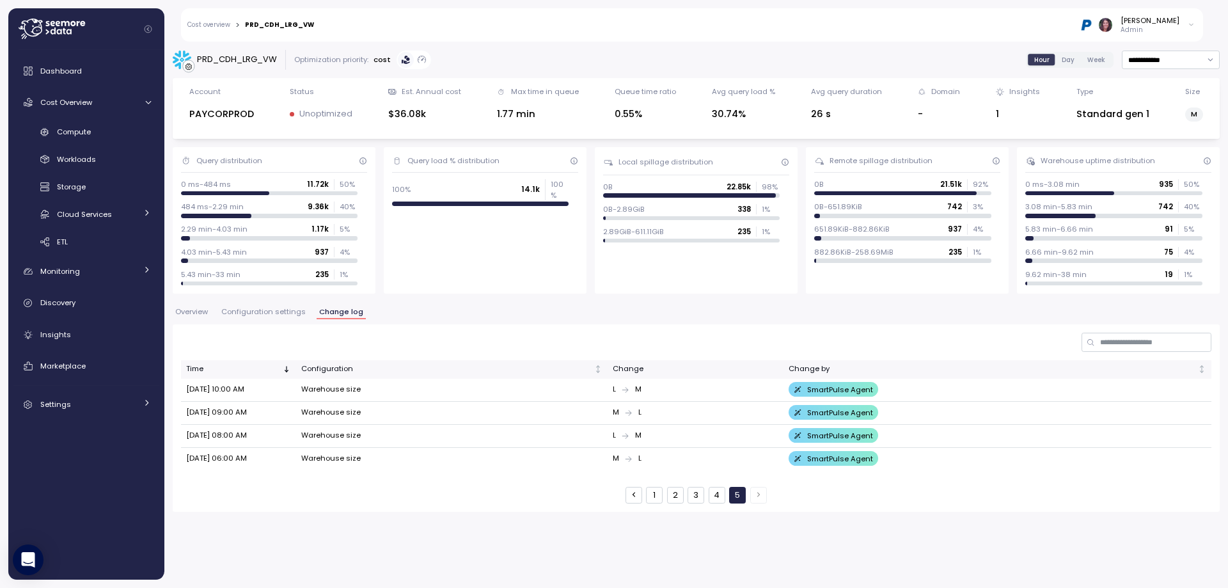
scroll to position [0, 0]
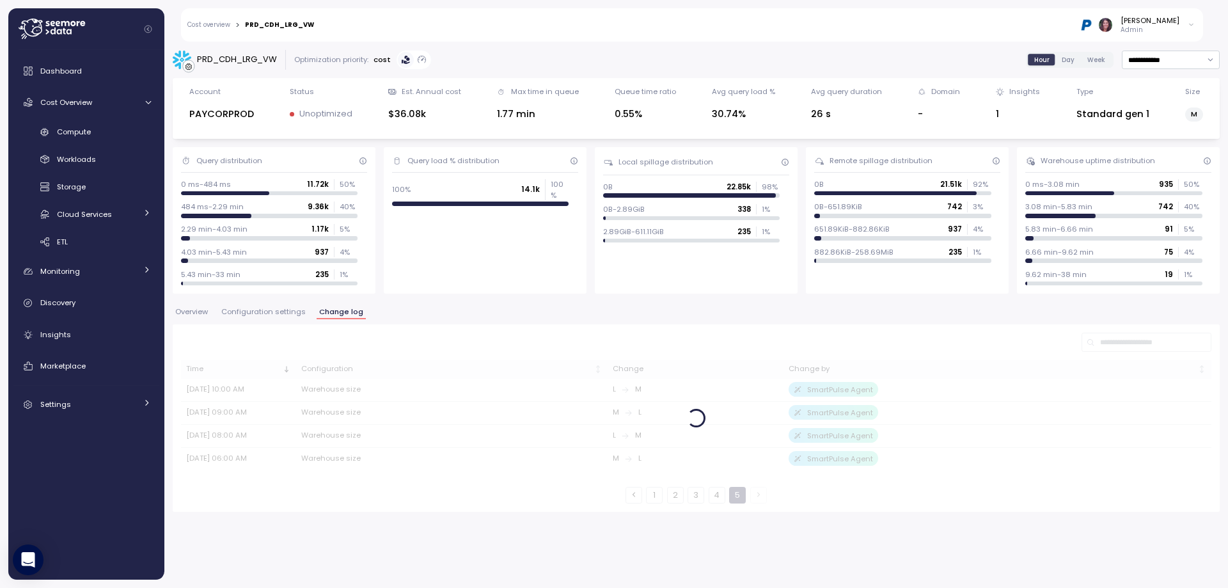
click at [267, 313] on span "Configuration settings" at bounding box center [263, 311] width 84 height 7
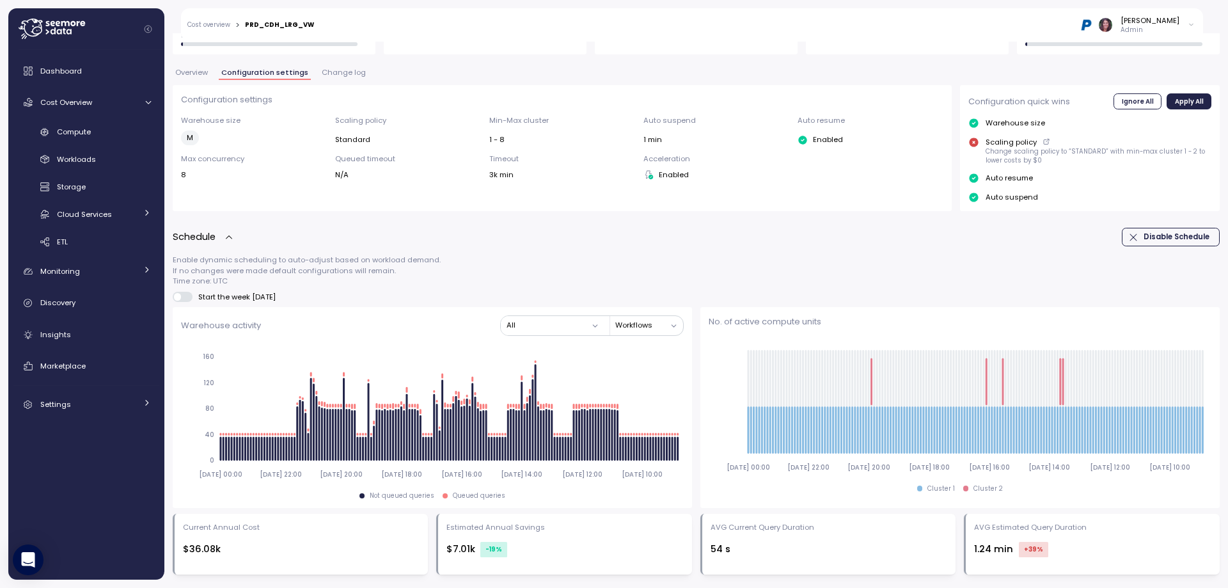
scroll to position [226, 0]
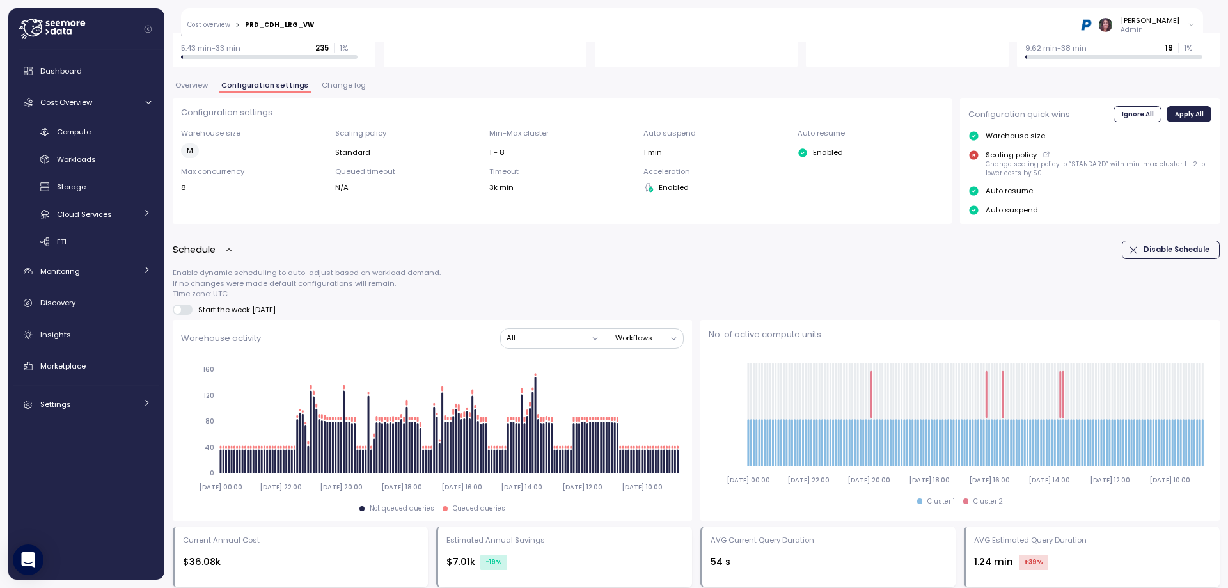
click at [200, 86] on span "Overview" at bounding box center [191, 85] width 33 height 7
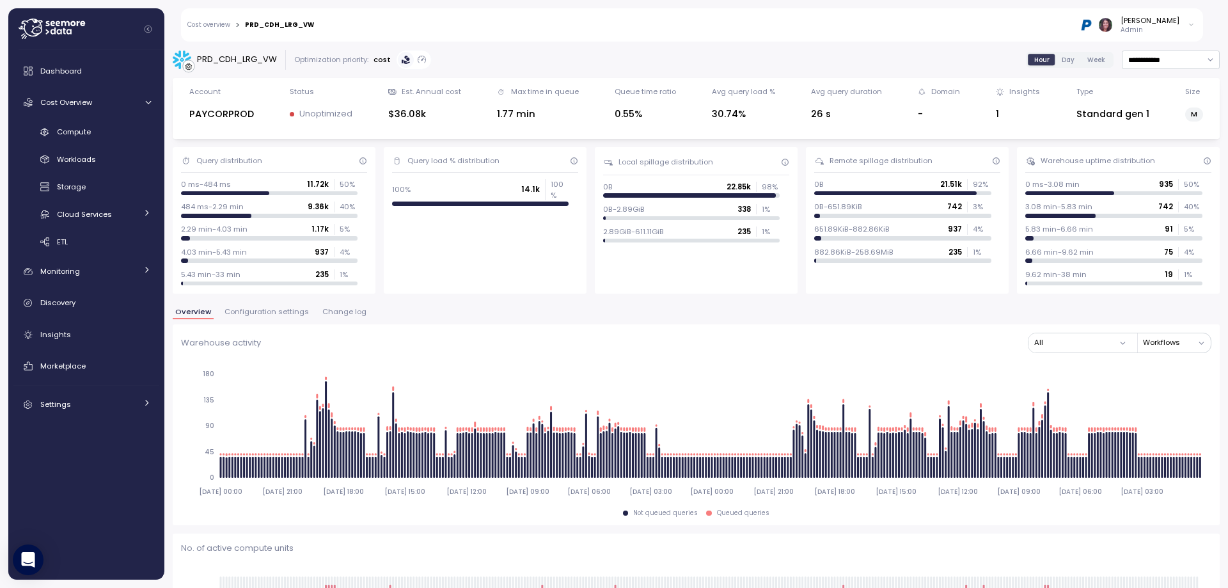
click at [1062, 59] on span "Day" at bounding box center [1068, 60] width 13 height 10
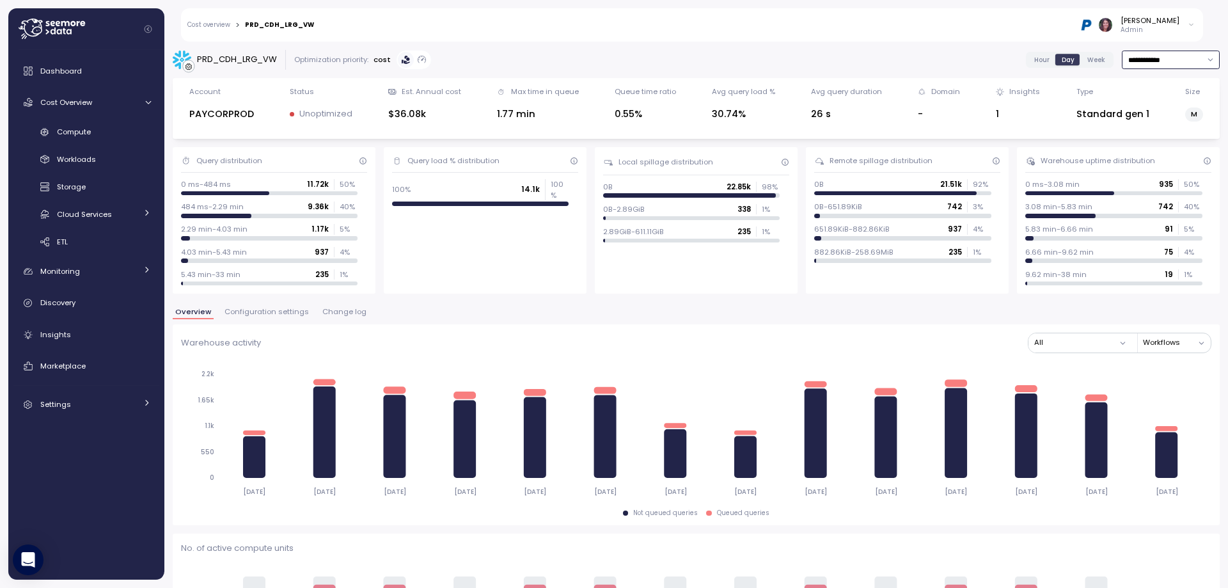
click at [1167, 56] on input "**********" at bounding box center [1171, 60] width 98 height 19
click at [1145, 152] on div "Last 30 days" at bounding box center [1142, 152] width 47 height 10
type input "**********"
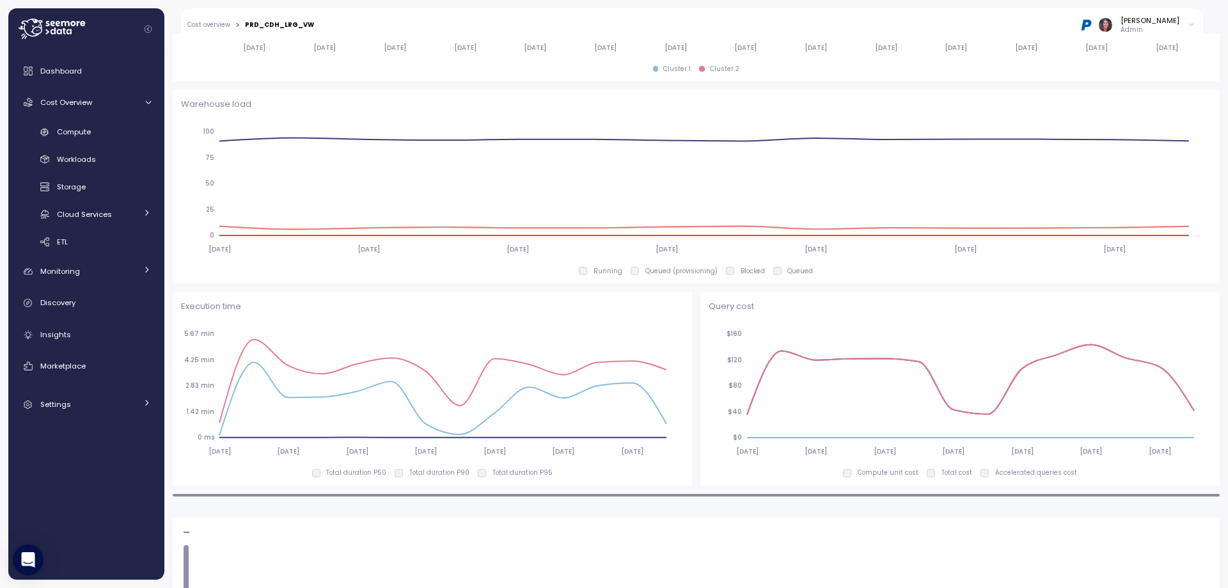
scroll to position [648, 0]
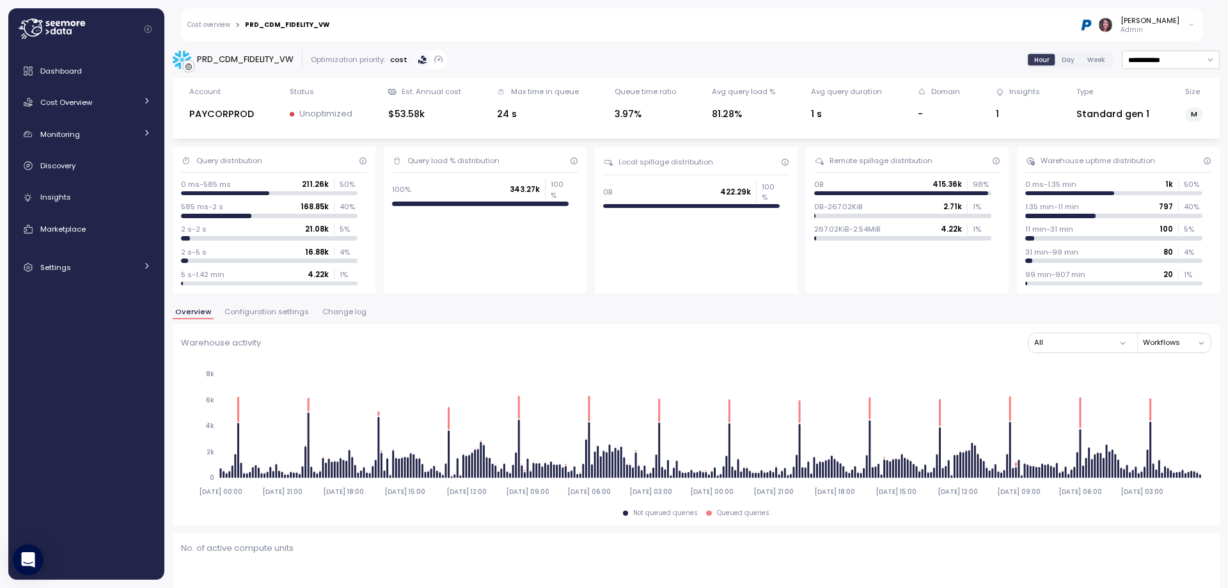
click at [278, 310] on span "Configuration settings" at bounding box center [267, 311] width 84 height 7
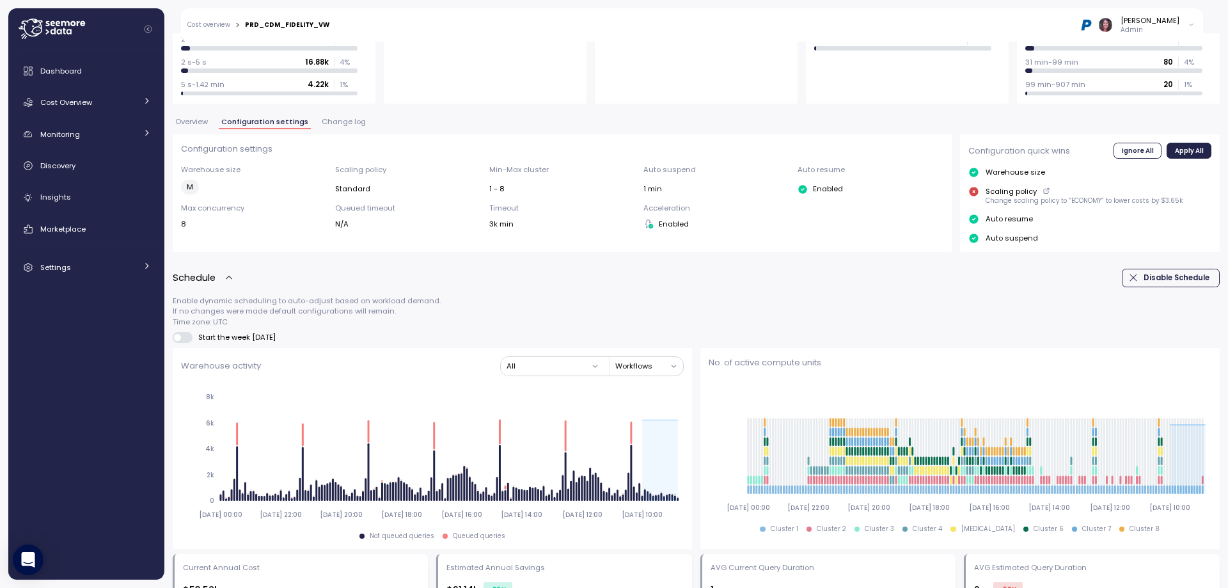
scroll to position [175, 0]
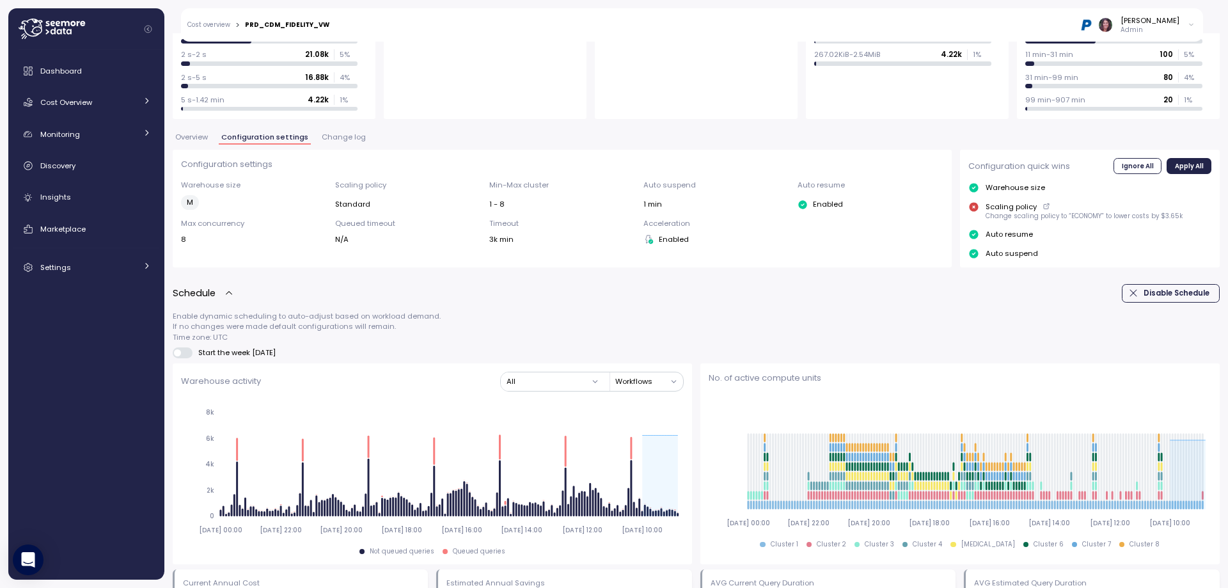
click at [354, 141] on span "Change log" at bounding box center [344, 137] width 44 height 7
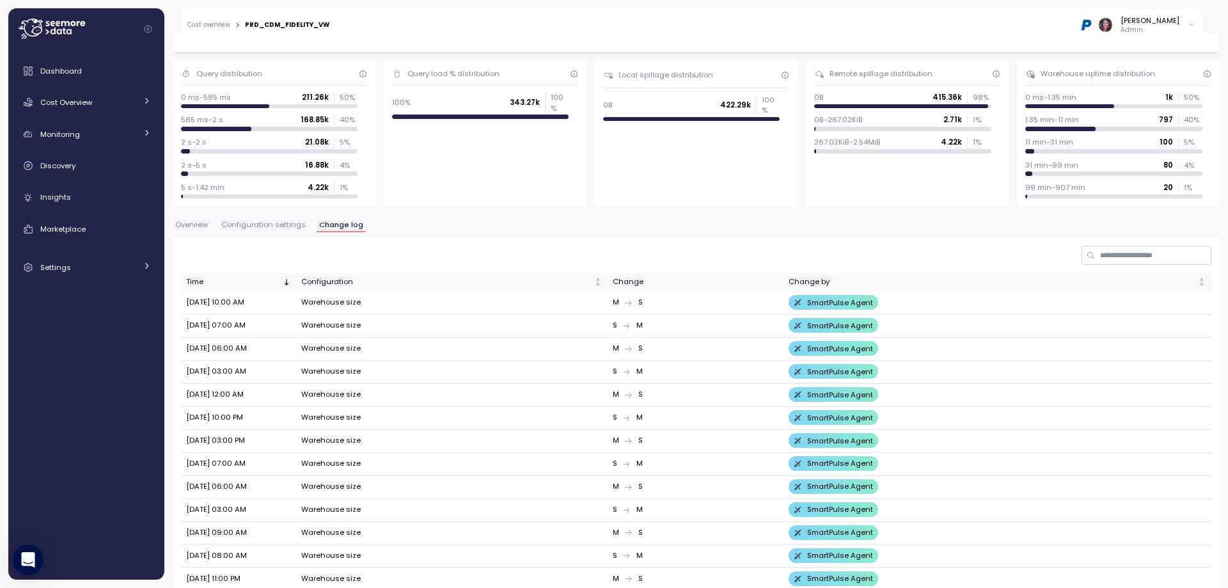
scroll to position [85, 0]
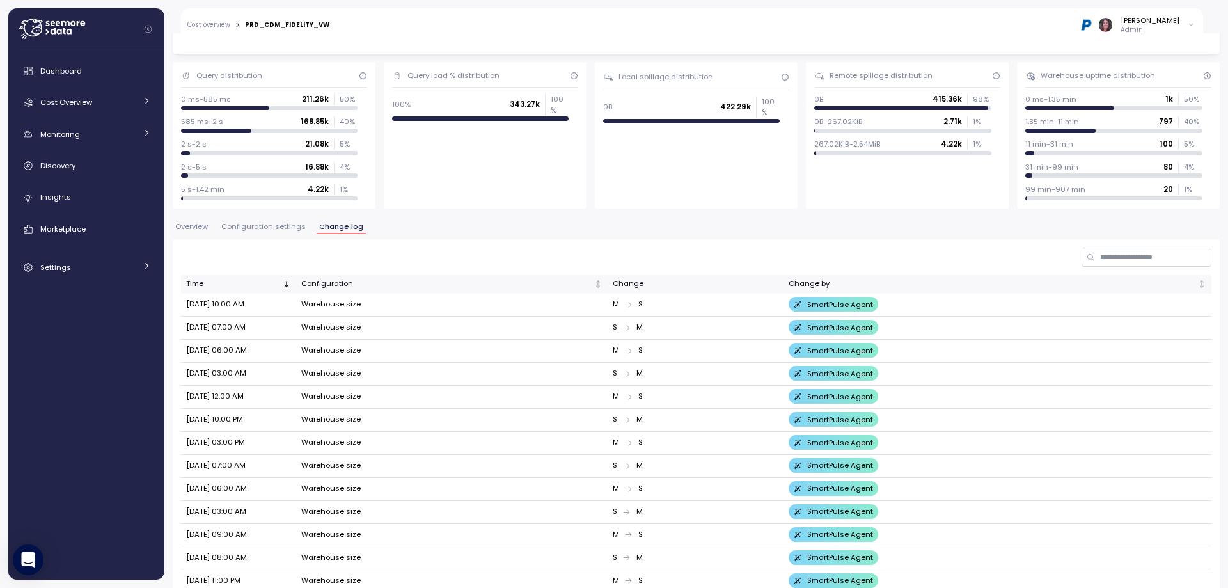
click at [263, 229] on span "Configuration settings" at bounding box center [263, 226] width 84 height 7
click at [198, 228] on span "Overview" at bounding box center [191, 226] width 33 height 7
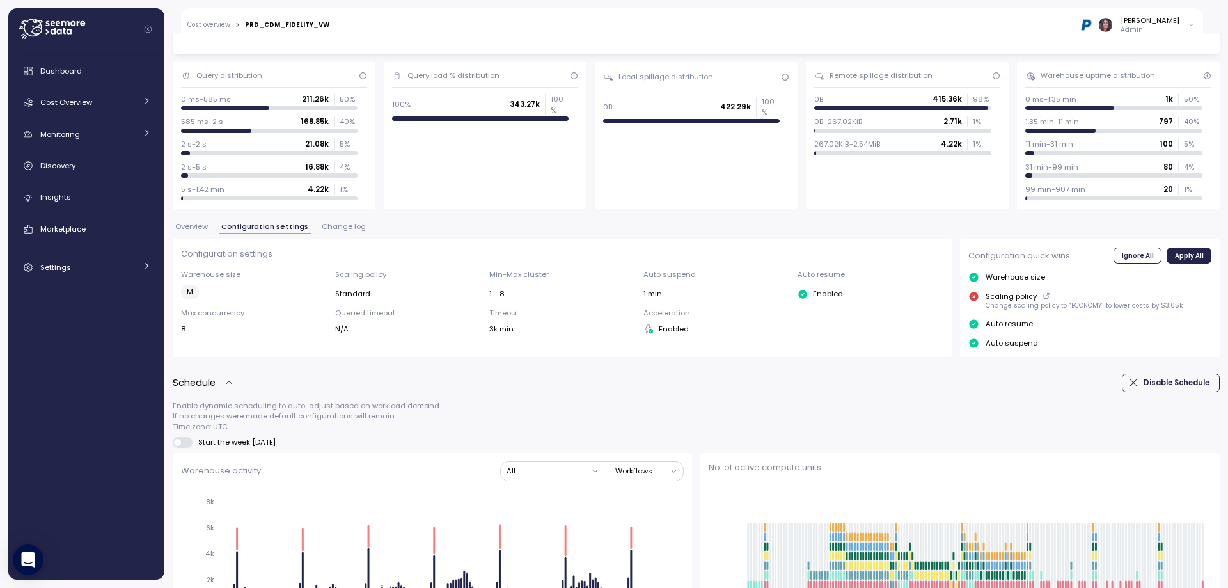
click at [191, 224] on span "Overview" at bounding box center [191, 226] width 33 height 7
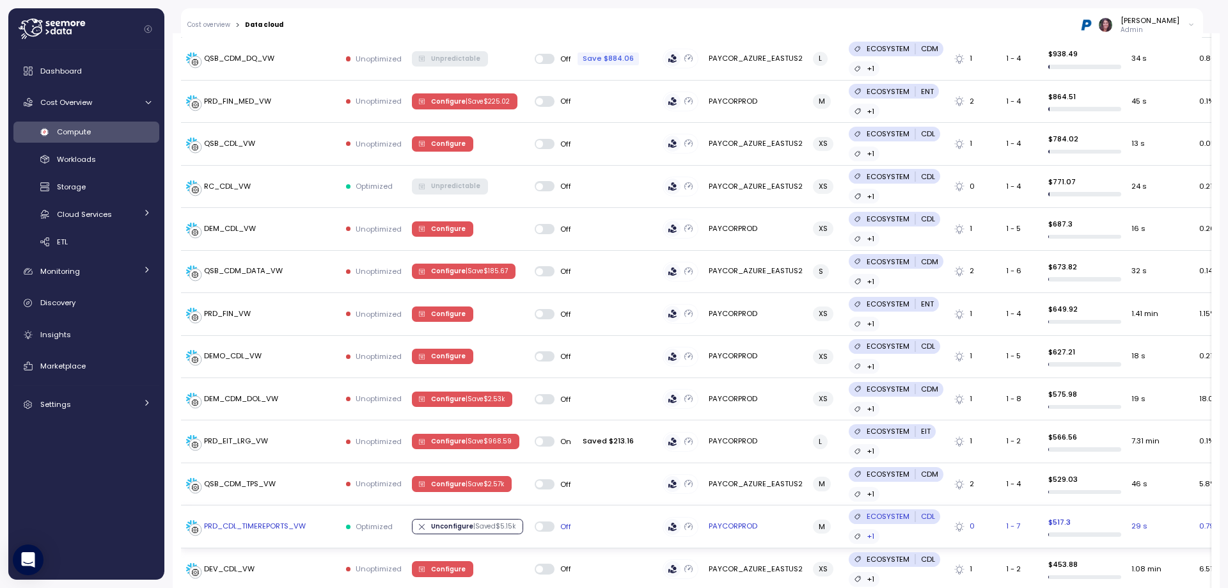
scroll to position [981, 0]
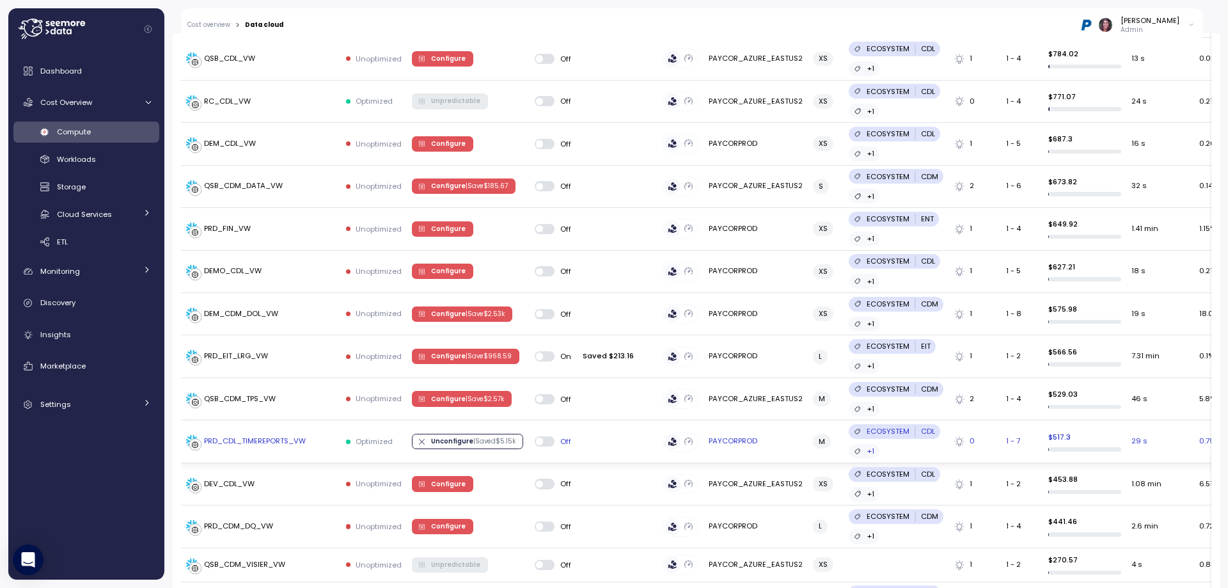
click at [260, 443] on div "PRD_CDL_TIMEREPORTS_VW" at bounding box center [255, 442] width 102 height 12
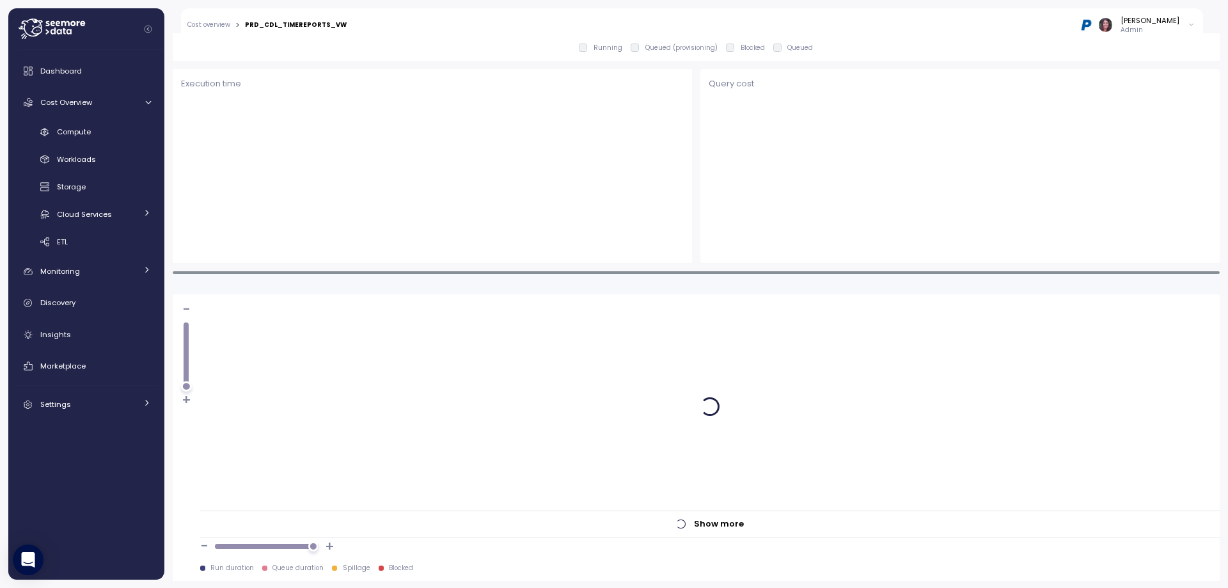
scroll to position [873, 0]
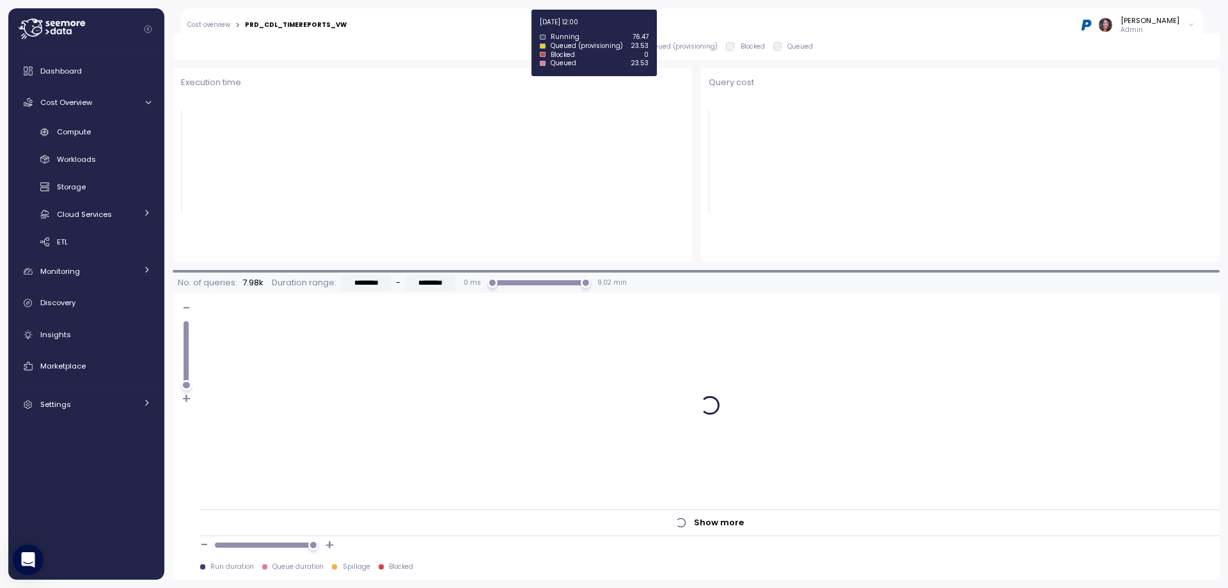
type input "*********"
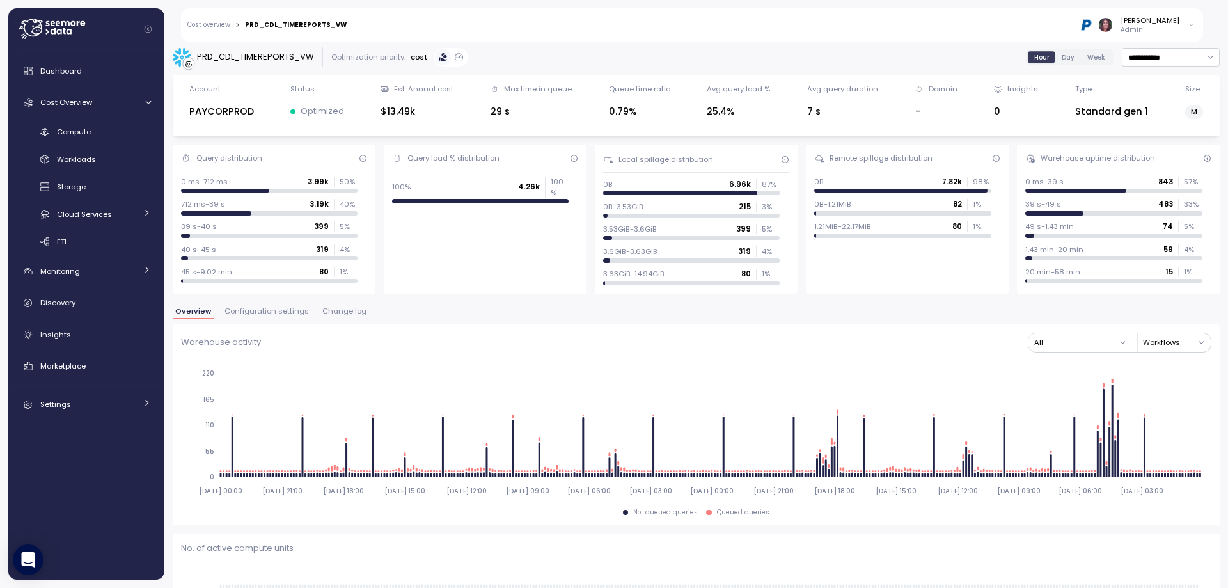
scroll to position [0, 0]
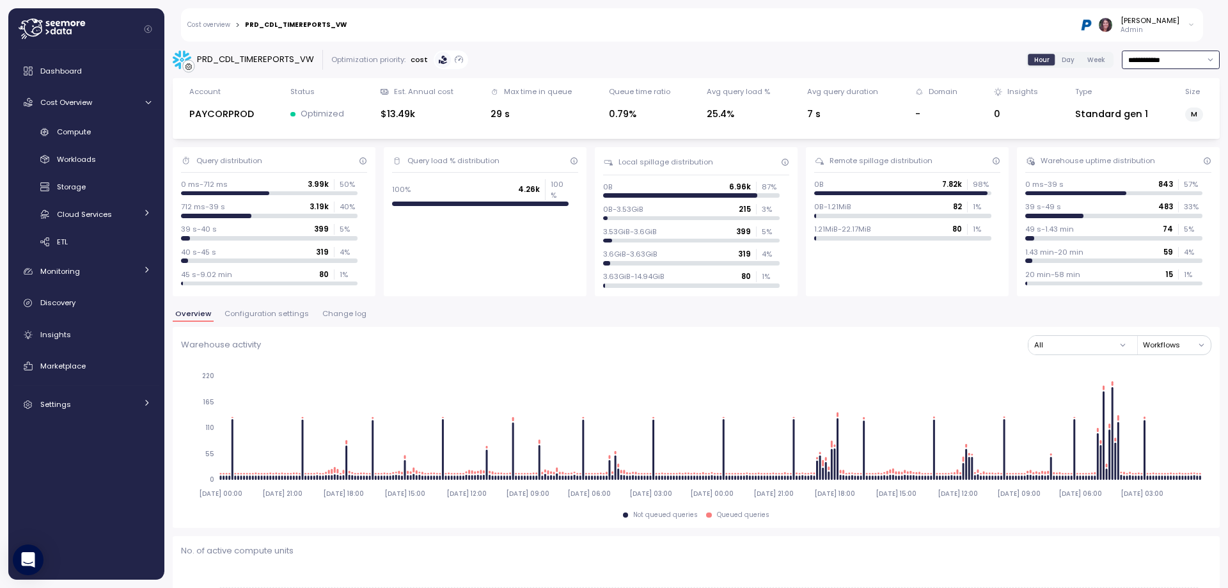
click at [1143, 62] on input "**********" at bounding box center [1171, 60] width 98 height 19
click at [1129, 167] on div "Last 6 months" at bounding box center [1145, 169] width 53 height 10
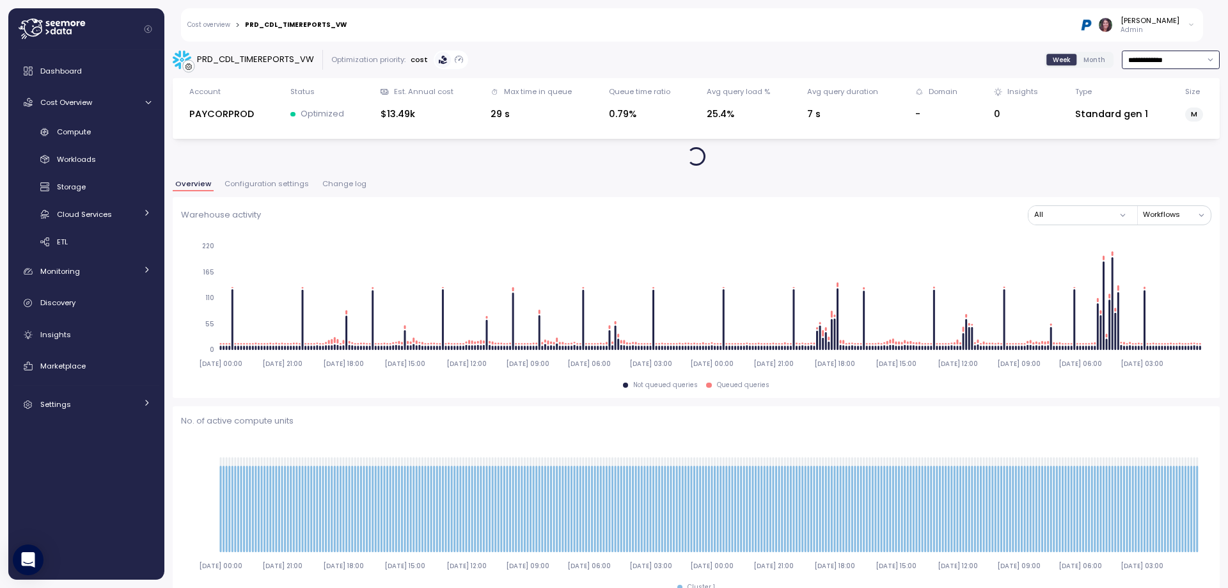
type input "**********"
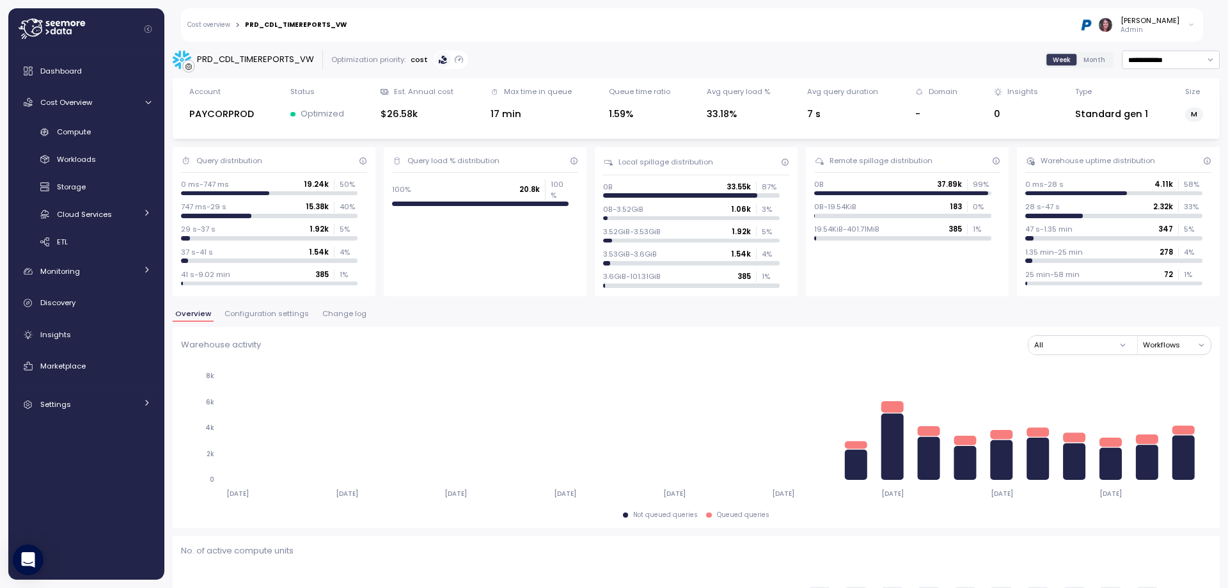
click at [1084, 60] on span "Month" at bounding box center [1095, 60] width 22 height 10
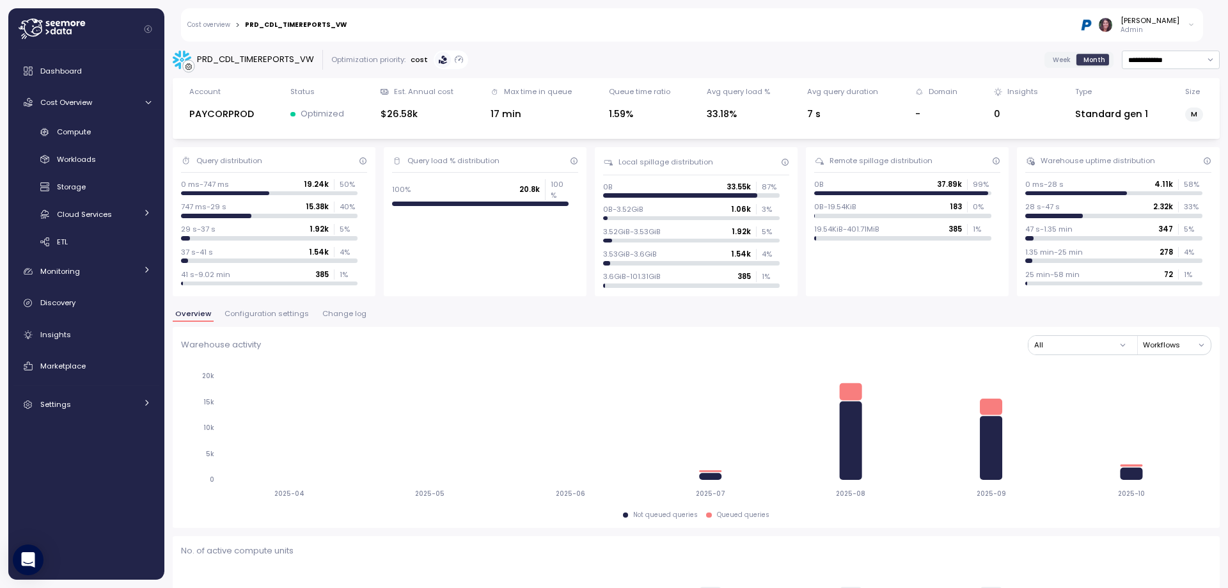
click at [1053, 63] on span "Week" at bounding box center [1062, 60] width 18 height 10
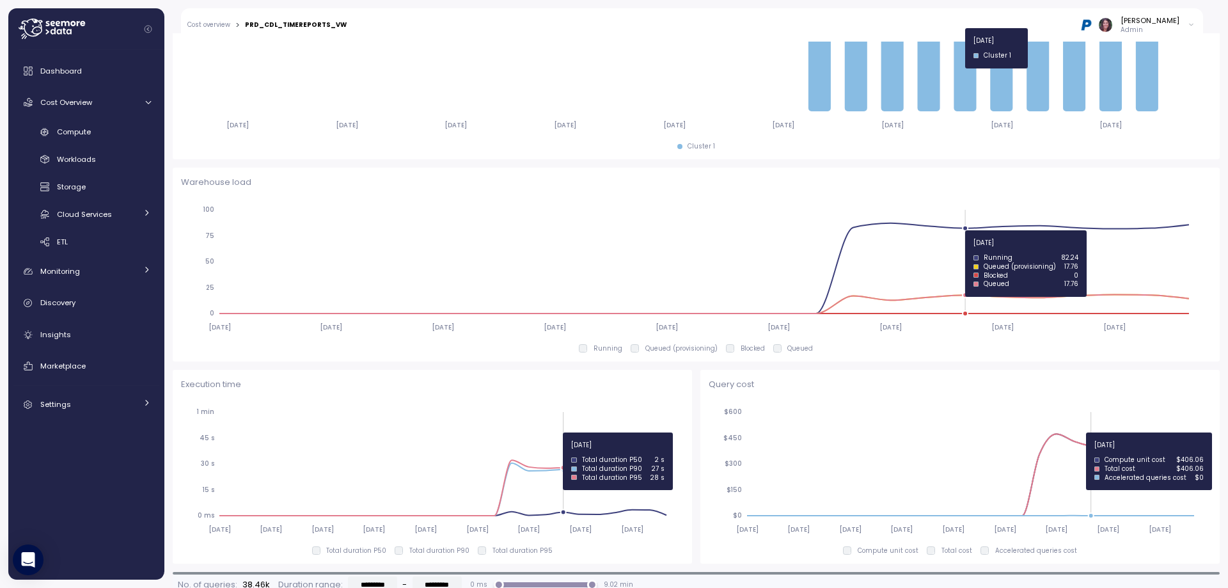
scroll to position [597, 0]
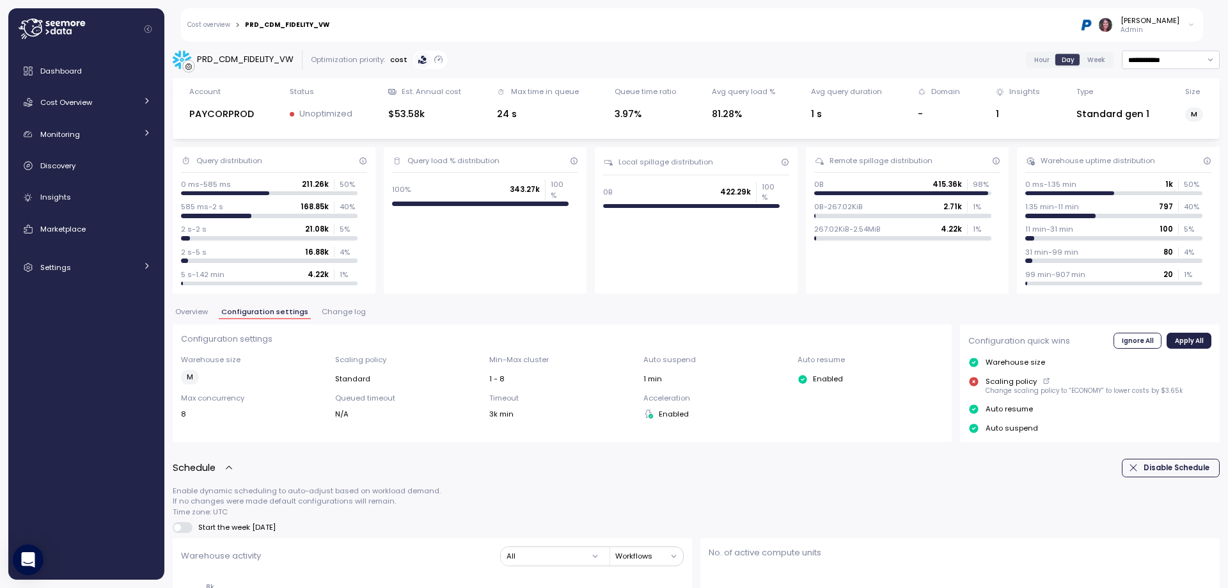
click at [200, 315] on span "Overview" at bounding box center [191, 311] width 33 height 7
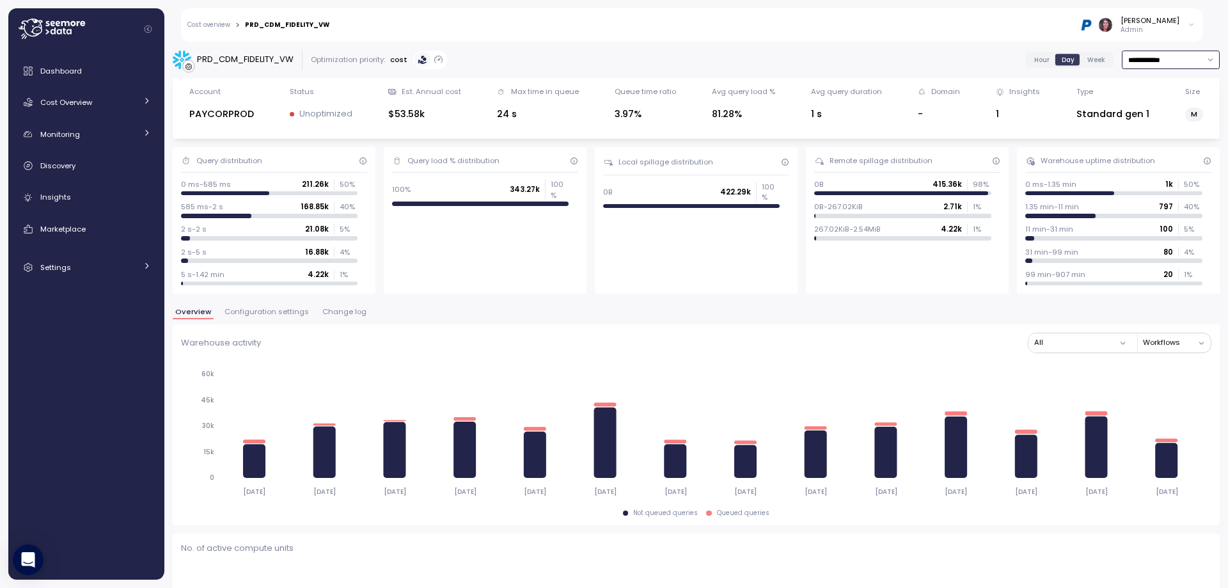
click at [1152, 63] on input "**********" at bounding box center [1171, 60] width 98 height 19
click at [1149, 170] on div "Last 6 months" at bounding box center [1145, 169] width 53 height 10
type input "**********"
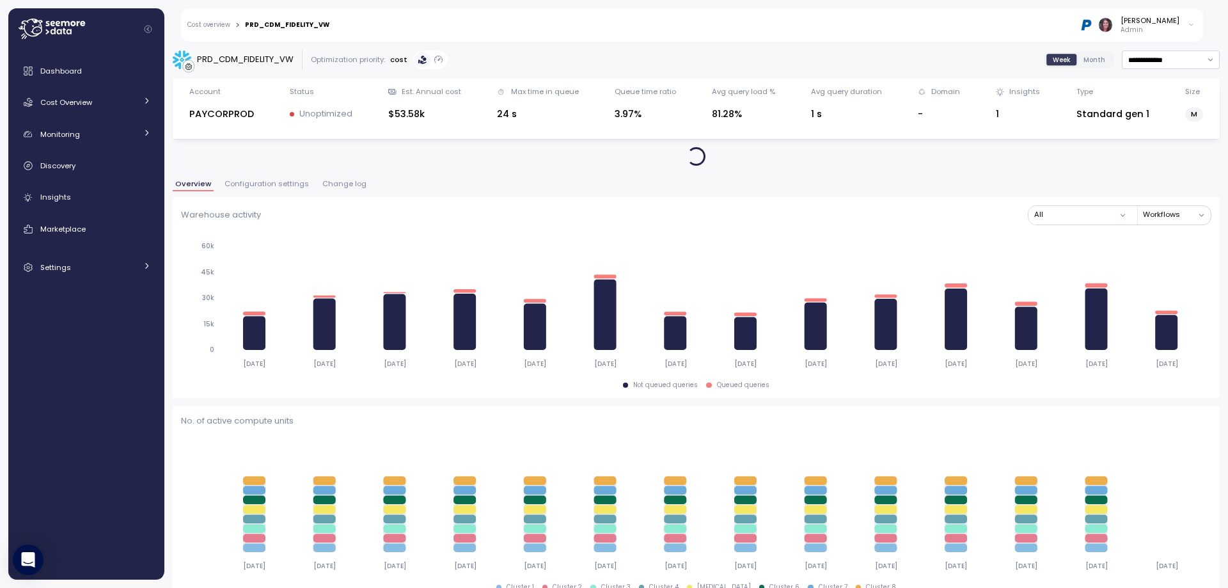
click at [1084, 61] on span "Month" at bounding box center [1095, 60] width 22 height 10
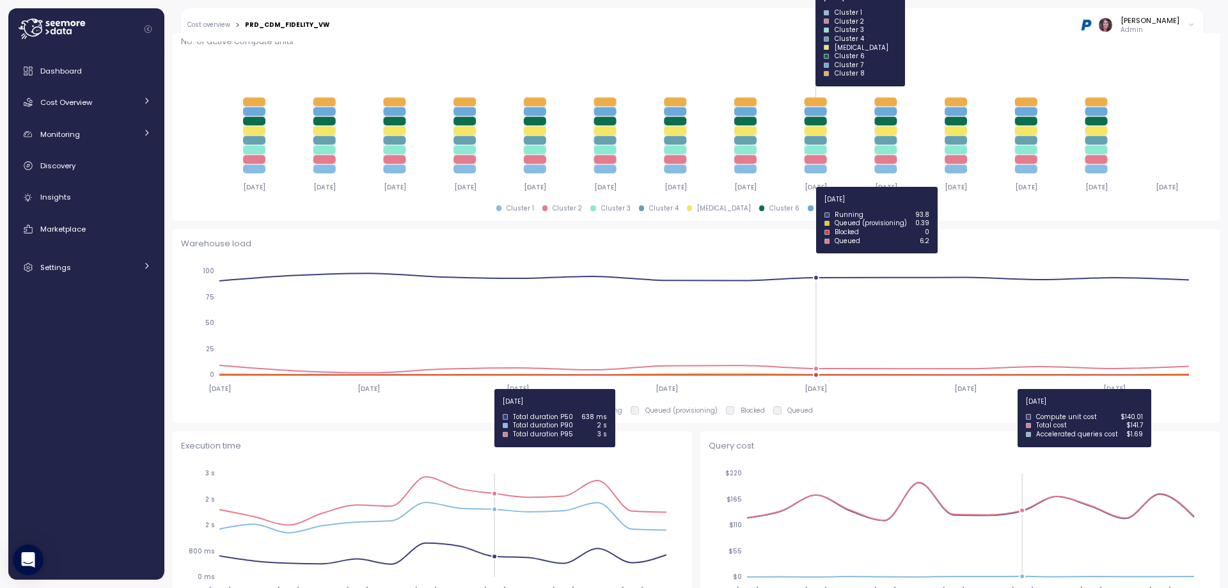
scroll to position [640, 0]
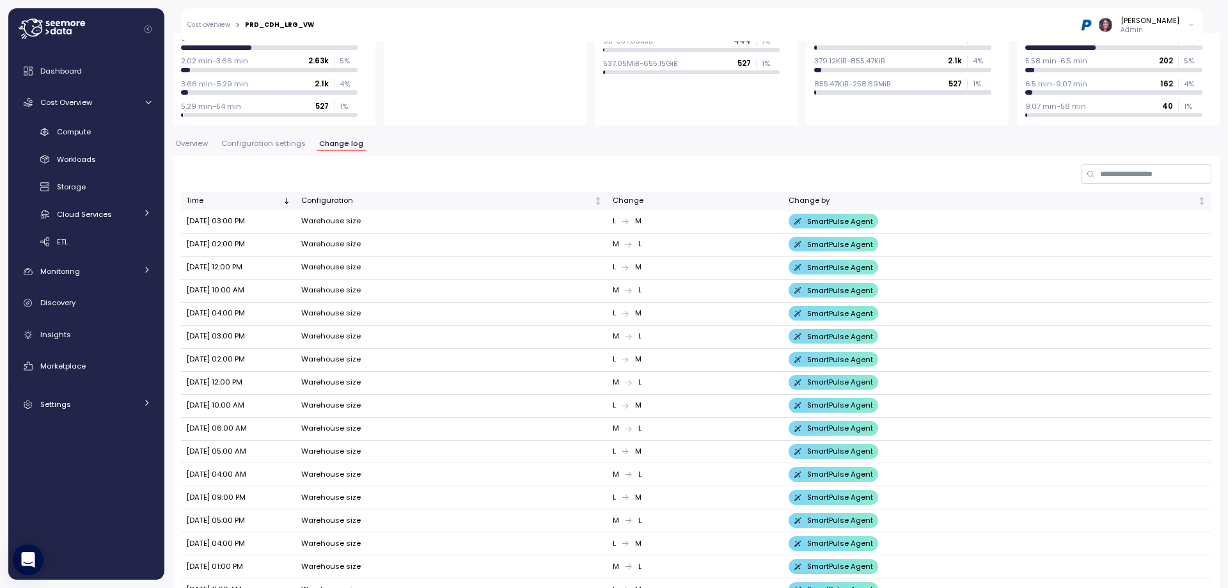
scroll to position [171, 0]
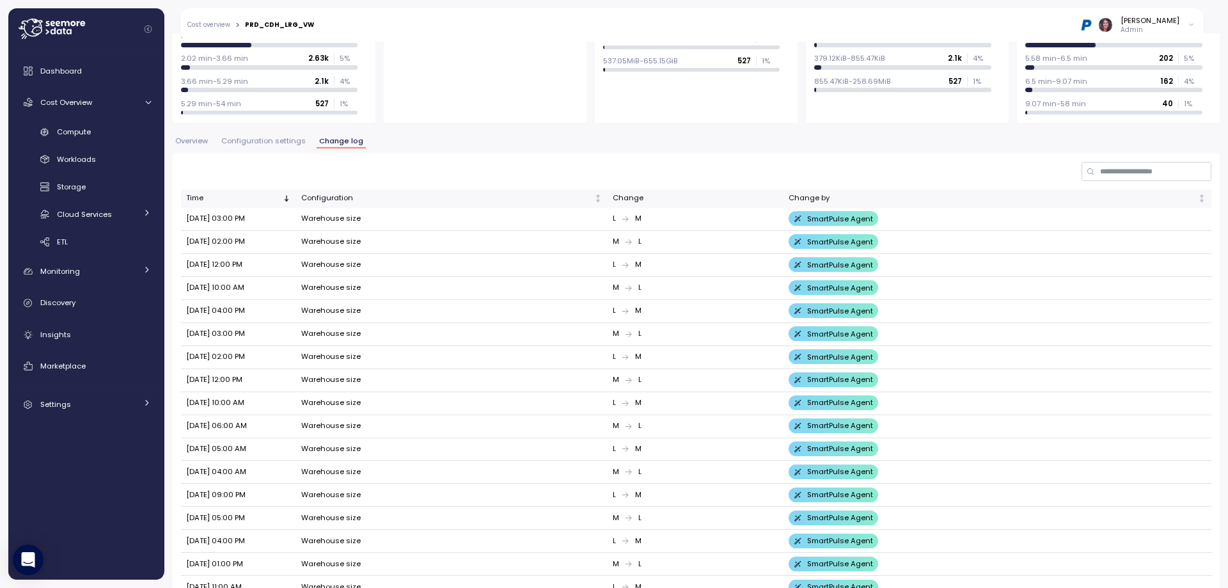
click at [246, 141] on span "Configuration settings" at bounding box center [263, 141] width 84 height 7
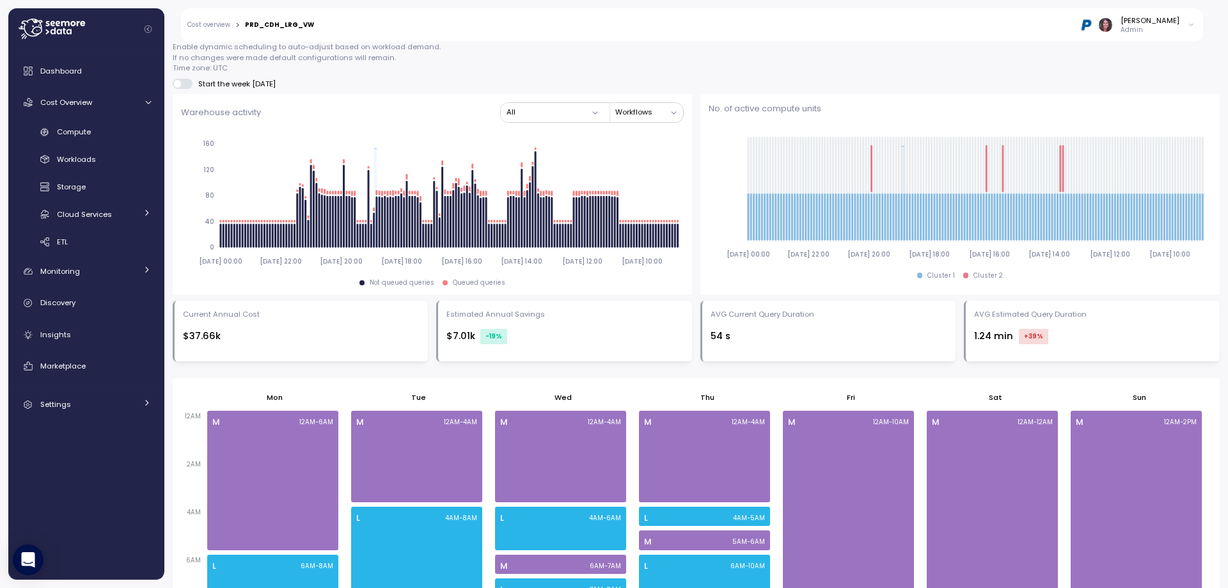
scroll to position [184, 0]
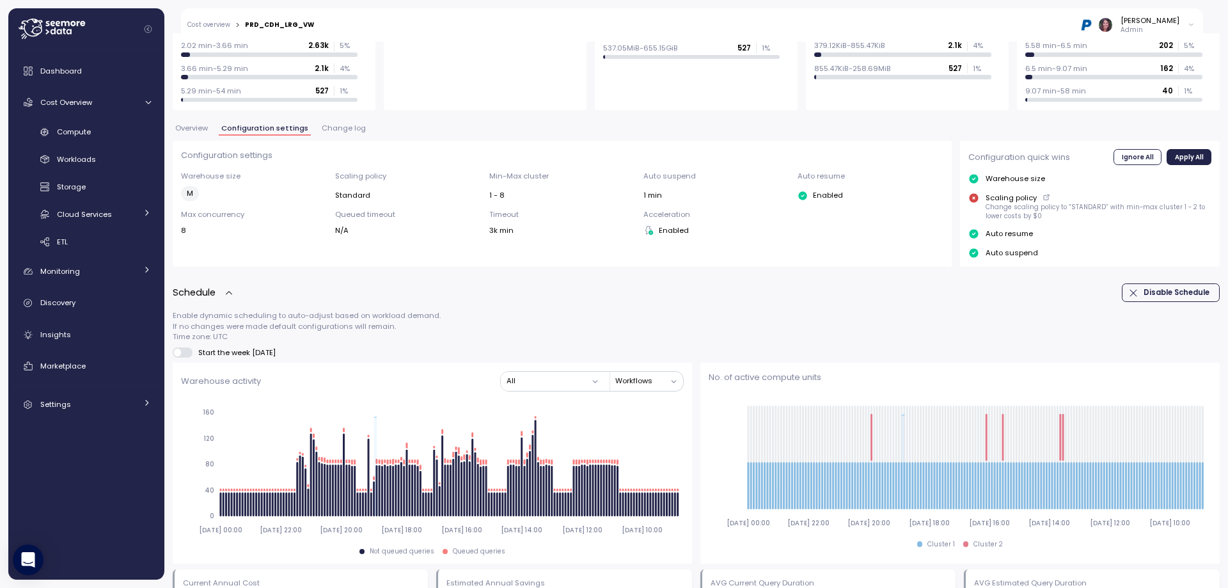
click at [195, 133] on button "Overview" at bounding box center [192, 130] width 38 height 11
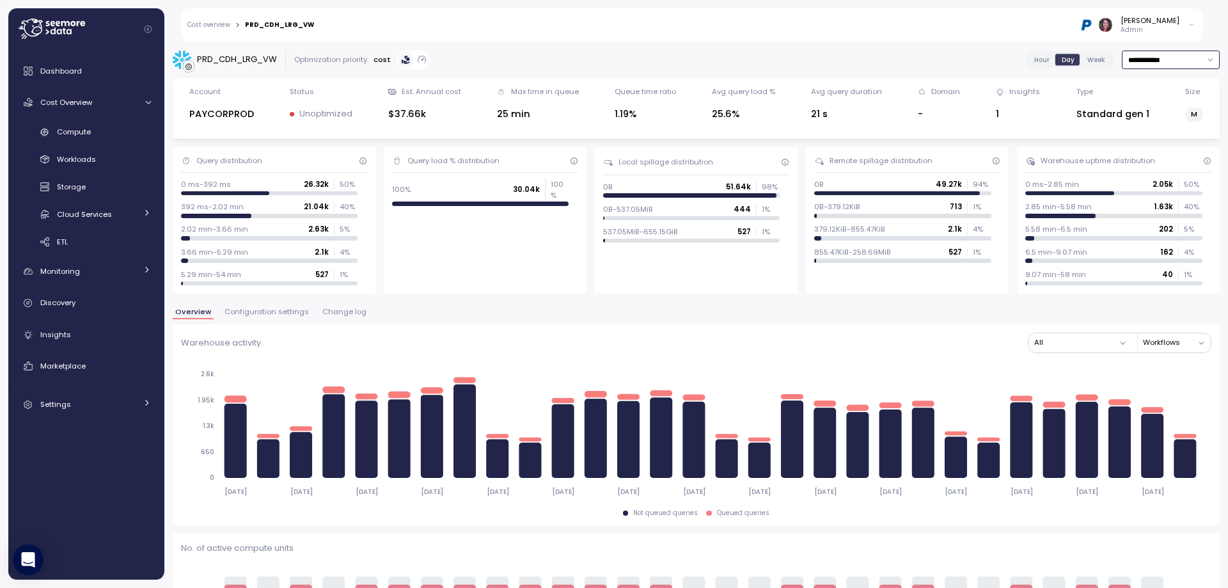
click at [1144, 62] on input "**********" at bounding box center [1171, 60] width 98 height 19
click at [1140, 170] on div "Last 6 months" at bounding box center [1145, 169] width 53 height 10
type input "**********"
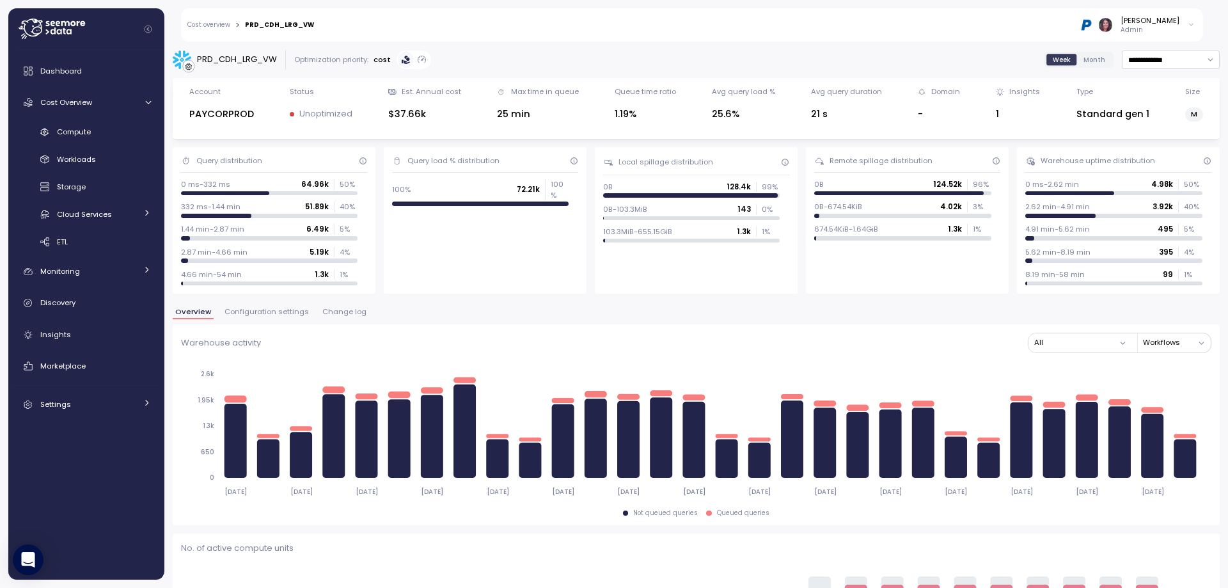
click at [1084, 61] on span "Month" at bounding box center [1095, 60] width 22 height 10
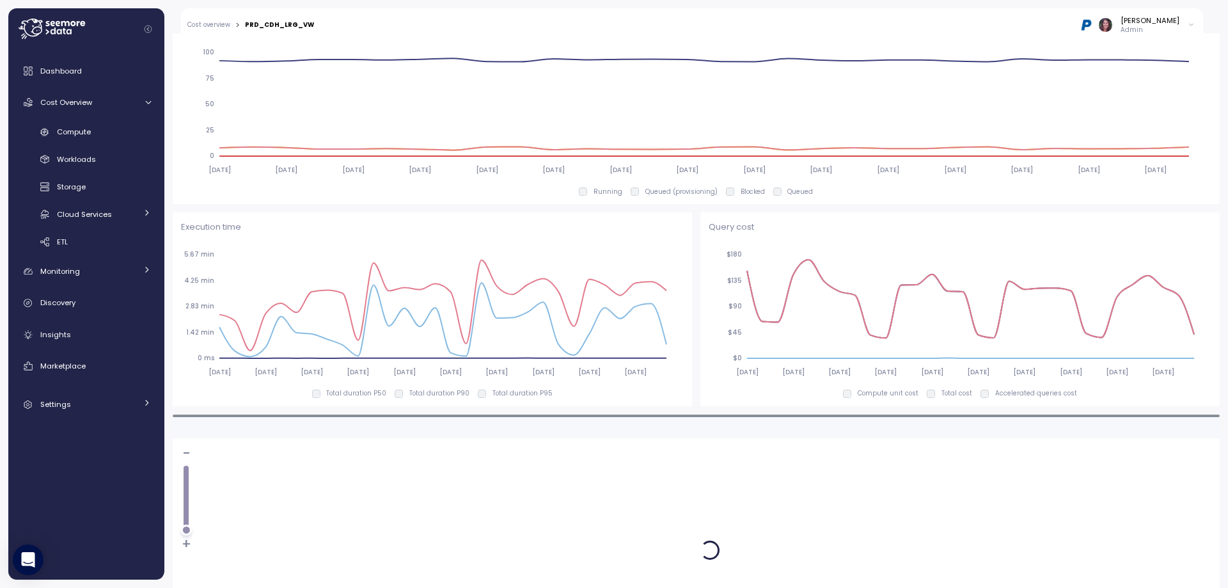
scroll to position [711, 0]
